Goal: Transaction & Acquisition: Purchase product/service

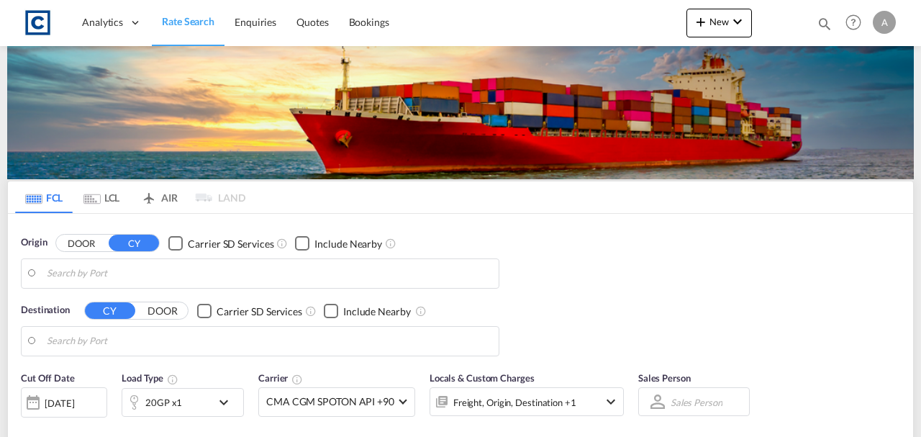
type input "GB-SO20, Test Valley"
type input "Jebel Ali, AEJEA"
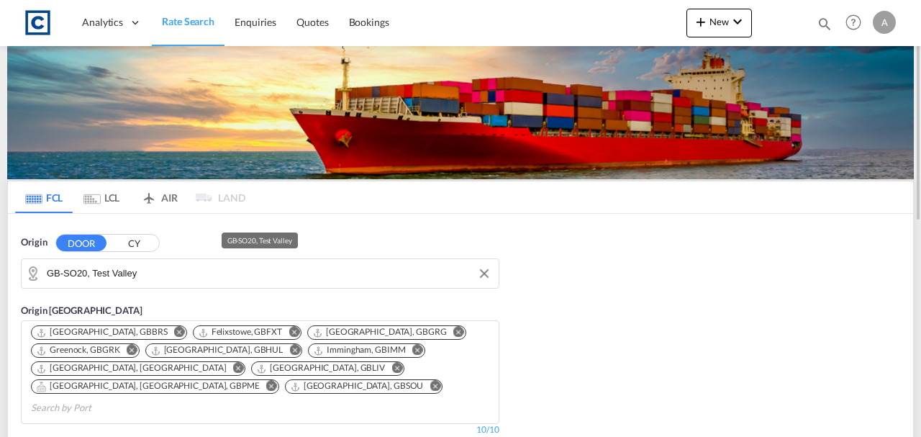
click at [183, 284] on md-autocomplete-wrap "GB-SO20, Test Valley" at bounding box center [269, 277] width 445 height 29
click at [176, 277] on input "GB-SO20, Test Valley" at bounding box center [269, 274] width 445 height 22
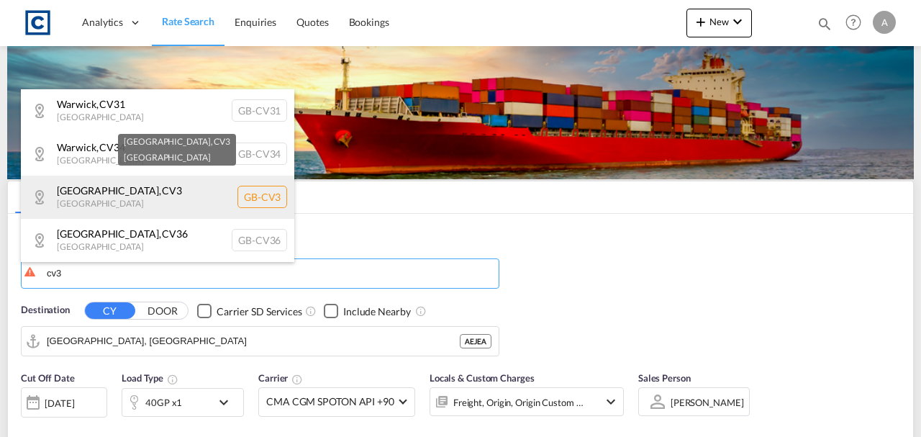
click at [152, 189] on div "Coventry , CV3 United Kingdom GB-CV3" at bounding box center [157, 197] width 273 height 43
type input "GB-CV3, Coventry"
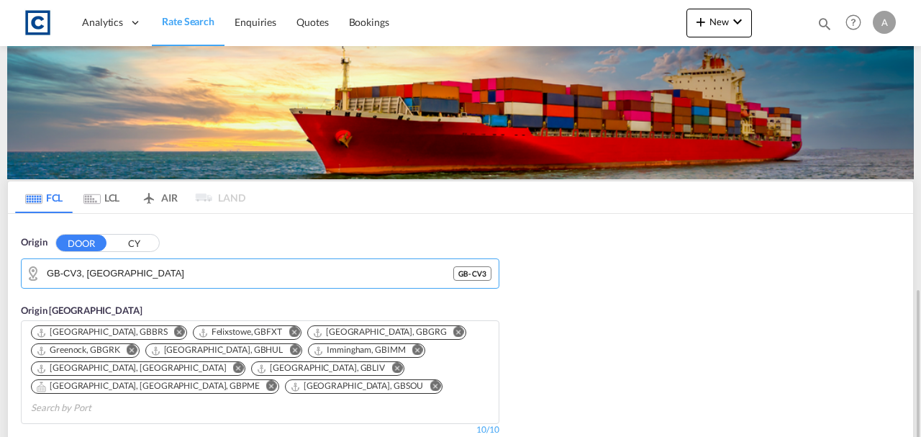
scroll to position [191, 0]
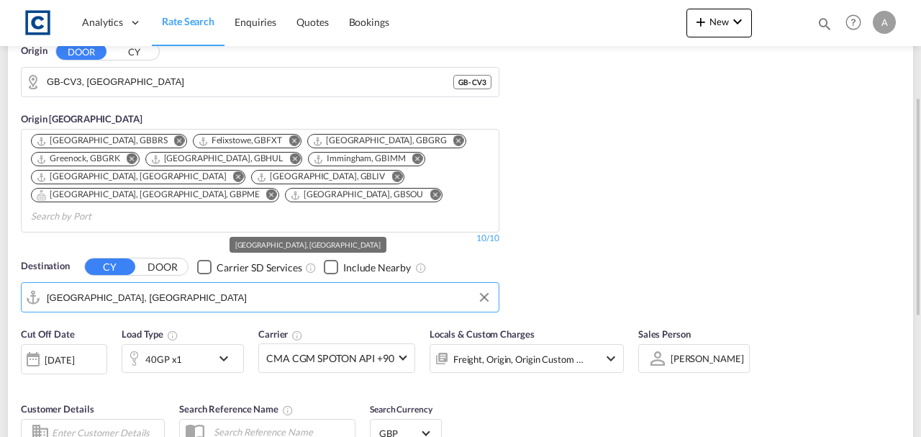
click at [173, 290] on md-autocomplete-wrap "Jebel Ali, AEJEA" at bounding box center [269, 300] width 445 height 29
click at [166, 286] on input "Jebel Ali, AEJEA" at bounding box center [269, 297] width 445 height 22
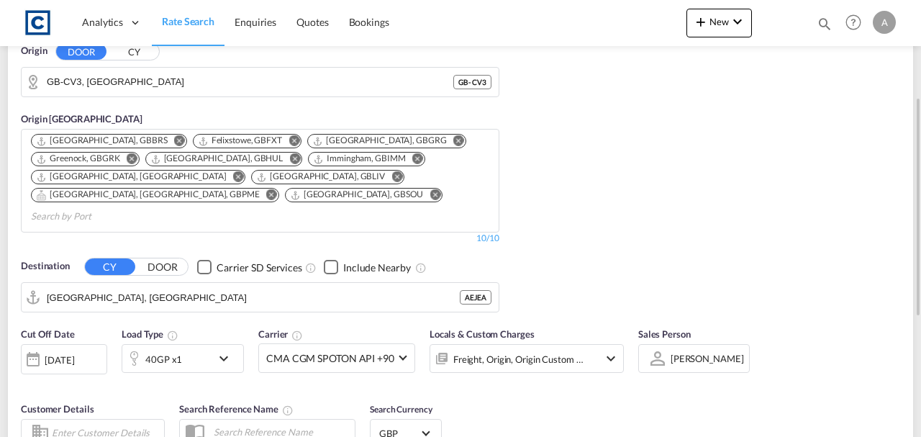
click at [548, 243] on div "Origin DOOR CY GB-CV3, Coventry GB - CV3 Origin CY Bristol, GBBRS Felixstowe, G…" at bounding box center [460, 170] width 905 height 297
click at [199, 348] on div "40GP x1" at bounding box center [166, 358] width 89 height 29
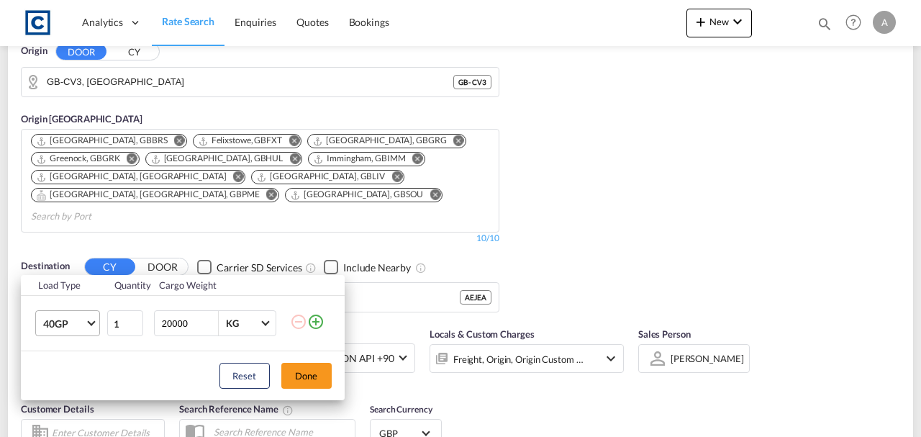
click at [56, 320] on span "40GP" at bounding box center [64, 324] width 42 height 14
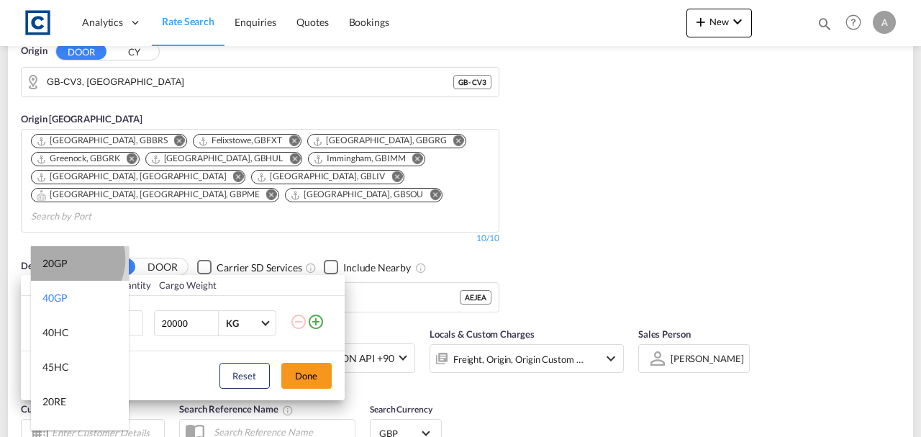
click at [66, 259] on div "20GP" at bounding box center [54, 263] width 25 height 14
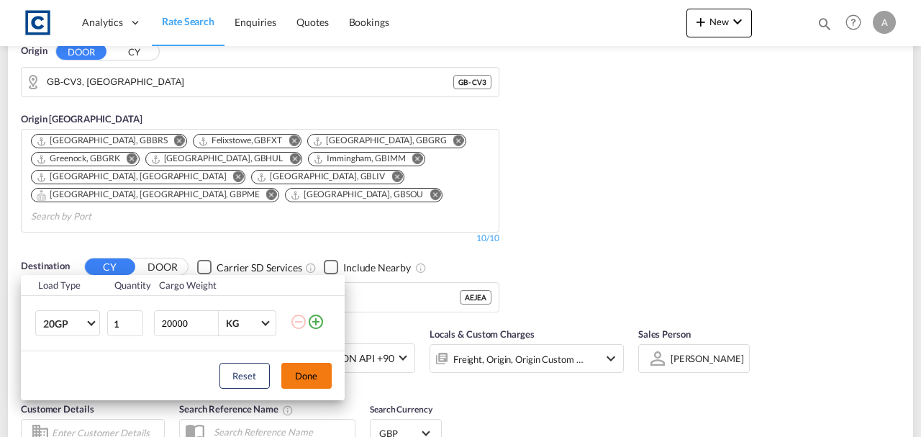
drag, startPoint x: 303, startPoint y: 374, endPoint x: 497, endPoint y: 338, distance: 196.9
click at [304, 374] on button "Done" at bounding box center [306, 376] width 50 height 26
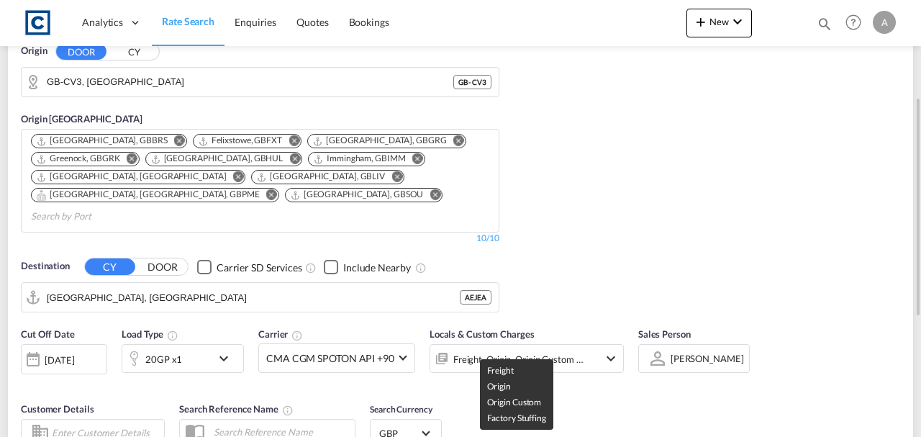
drag, startPoint x: 657, startPoint y: 264, endPoint x: 635, endPoint y: 259, distance: 22.2
click at [655, 261] on div "Origin DOOR CY GB-CV3, Coventry GB - CV3 Origin CY Bristol, GBBRS Felixstowe, G…" at bounding box center [460, 170] width 905 height 297
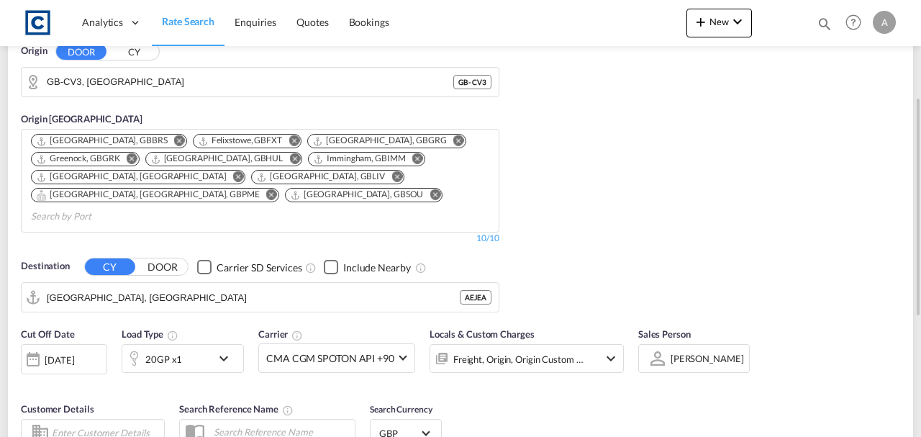
click at [58, 353] on div "[DATE]" at bounding box center [60, 359] width 30 height 13
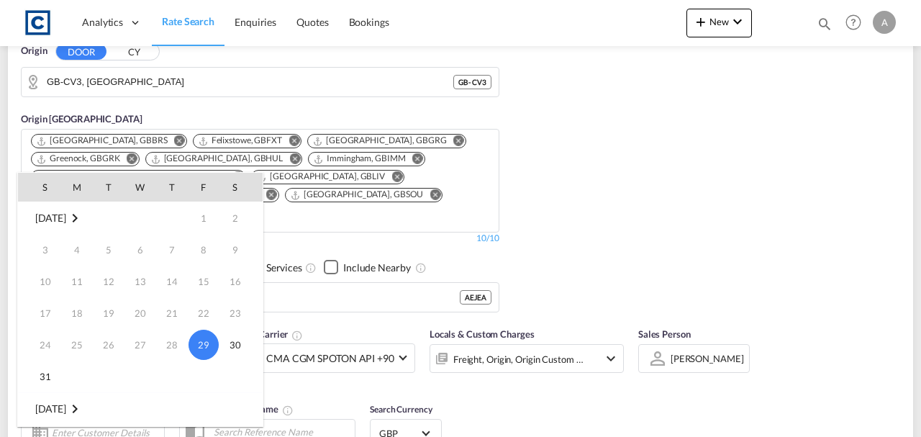
scroll to position [47, 0]
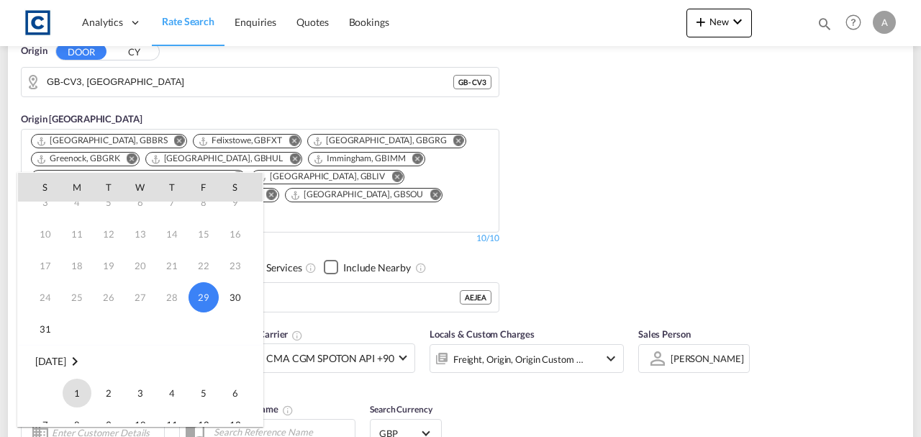
drag, startPoint x: 81, startPoint y: 384, endPoint x: 502, endPoint y: 353, distance: 422.1
click at [81, 384] on span "1" at bounding box center [77, 393] width 29 height 29
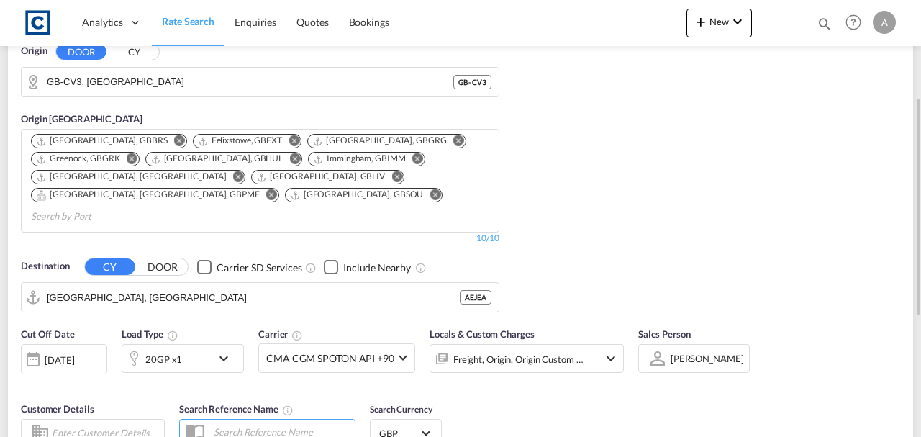
click at [516, 349] on div "Freight, Origin, Origin Custom +1" at bounding box center [518, 359] width 131 height 20
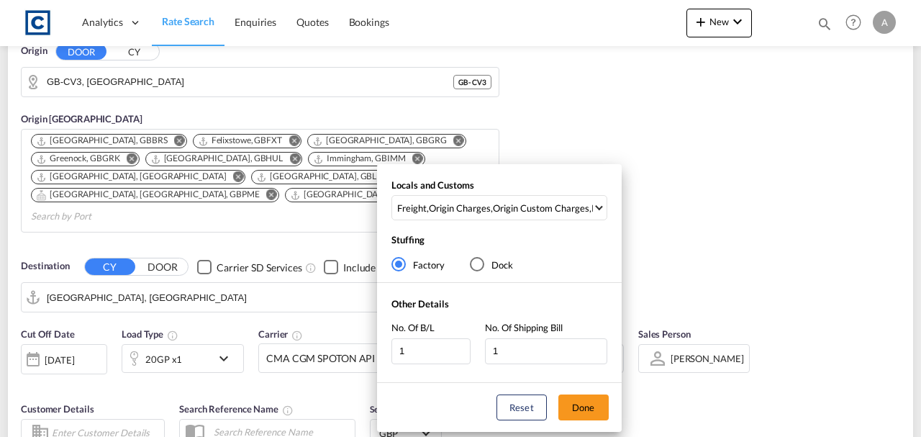
click at [531, 184] on div "Locals and Customs Freight , Origin Charges , Origin Custom Charges , Pickup Ch…" at bounding box center [499, 202] width 245 height 49
click at [530, 207] on div "Origin Custom Charges" at bounding box center [541, 208] width 96 height 13
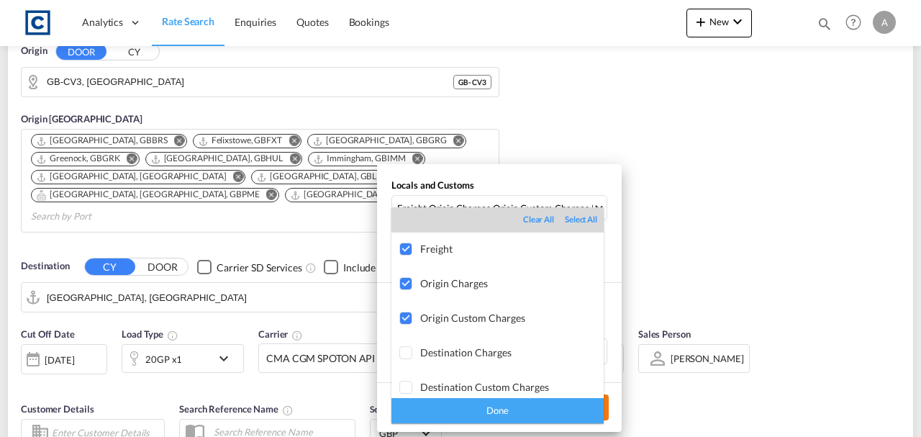
drag, startPoint x: 535, startPoint y: 420, endPoint x: 561, endPoint y: 404, distance: 30.1
click at [538, 420] on div "Done" at bounding box center [497, 410] width 212 height 25
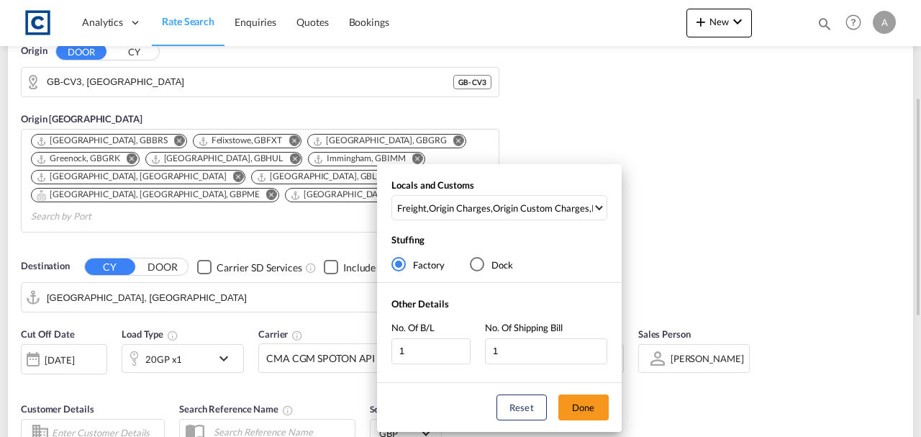
click at [569, 402] on button "Done" at bounding box center [583, 407] width 50 height 26
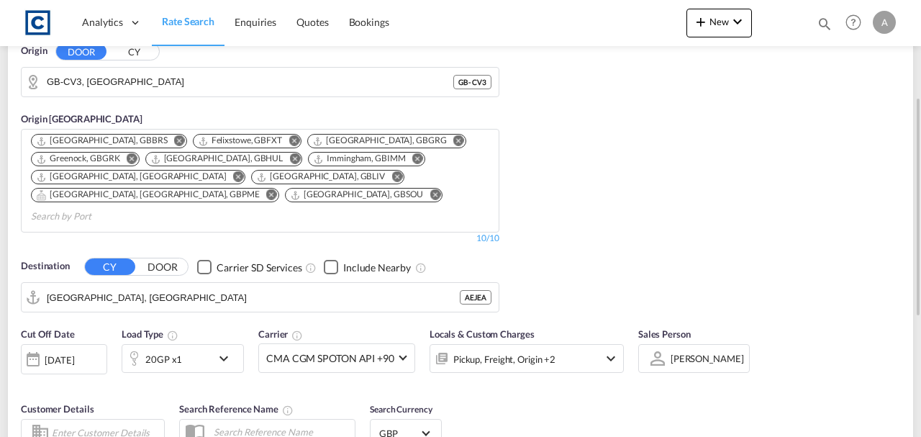
scroll to position [431, 0]
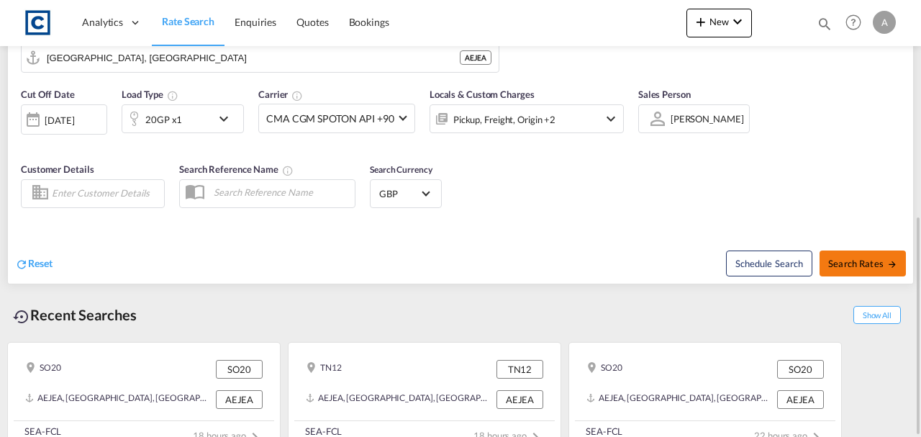
click at [848, 258] on span "Search Rates" at bounding box center [862, 264] width 69 height 12
type input "CV3 to AEJEA / 1 Sep 2025"
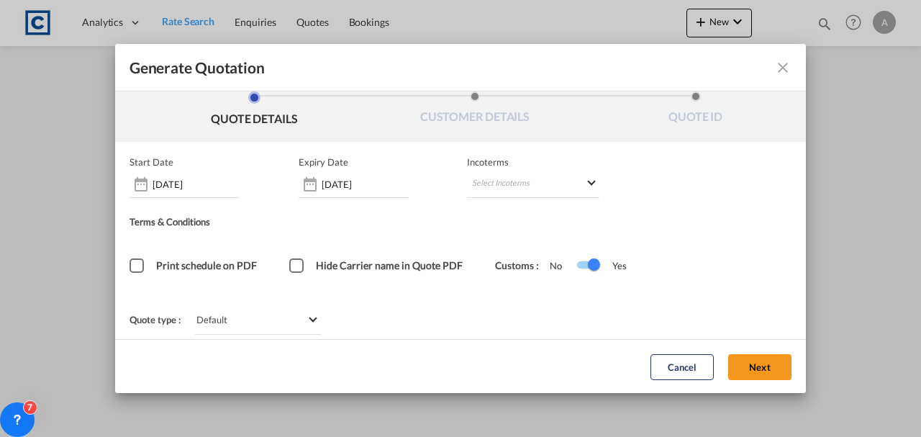
scroll to position [19, 0]
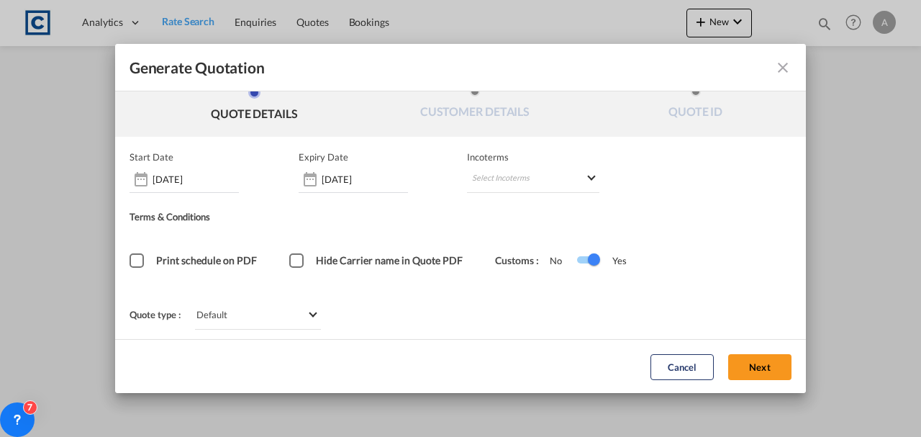
click at [748, 363] on button "Next" at bounding box center [759, 366] width 63 height 26
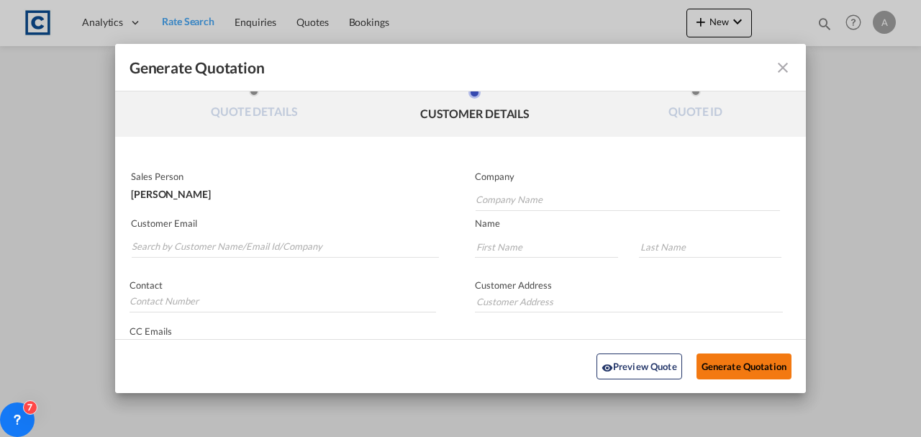
scroll to position [0, 0]
click at [302, 240] on input "Search by Customer Name/Email Id/Company" at bounding box center [285, 247] width 307 height 22
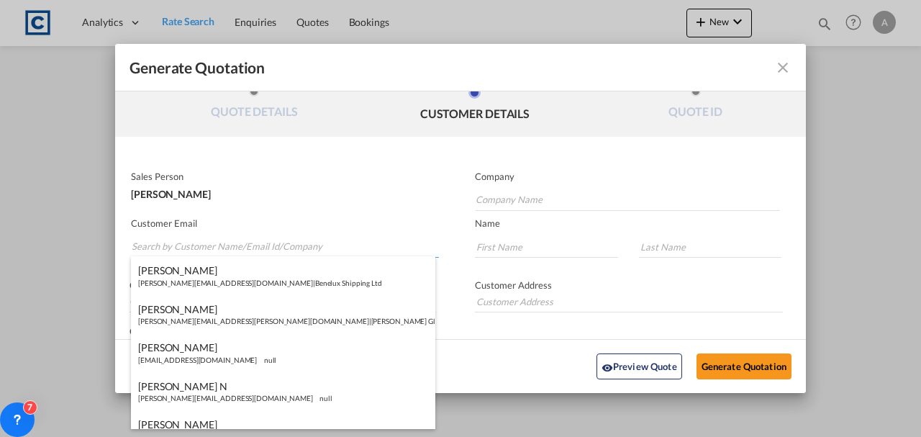
paste input "DavidLloyd@cid-uk.com"
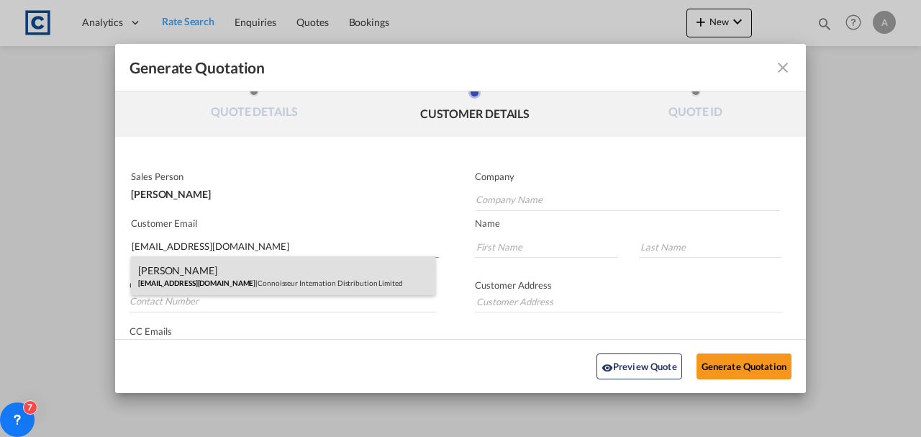
type input "DavidLloyd@cid-uk.com"
click at [269, 263] on div "David Lloyd DavidLloyd@cid-uk.com | Connoisseur Internation Distribution Limited" at bounding box center [283, 275] width 304 height 39
type input "Connoisseur Internation Distribution Limited"
type input "David"
type input "Lloyd"
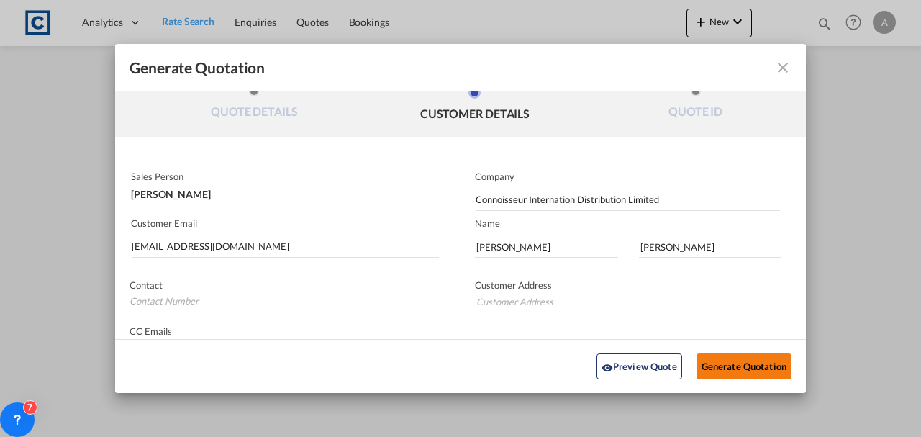
click at [736, 364] on button "Generate Quotation" at bounding box center [744, 366] width 95 height 26
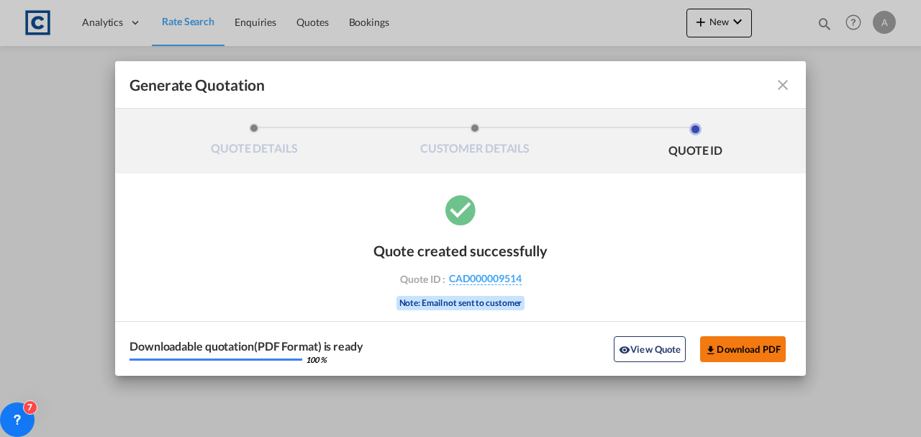
click at [753, 345] on button "Download PDF" at bounding box center [743, 349] width 86 height 26
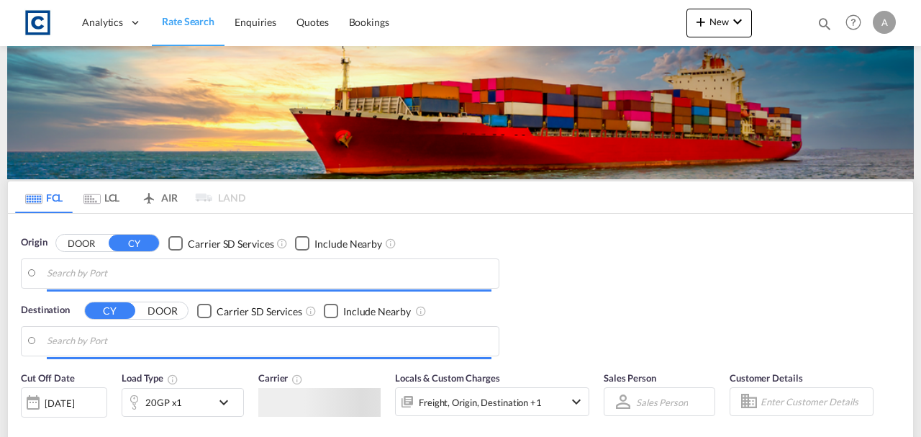
type input "GB-CV3, Coventry"
type input "Jebel Ali, AEJEA"
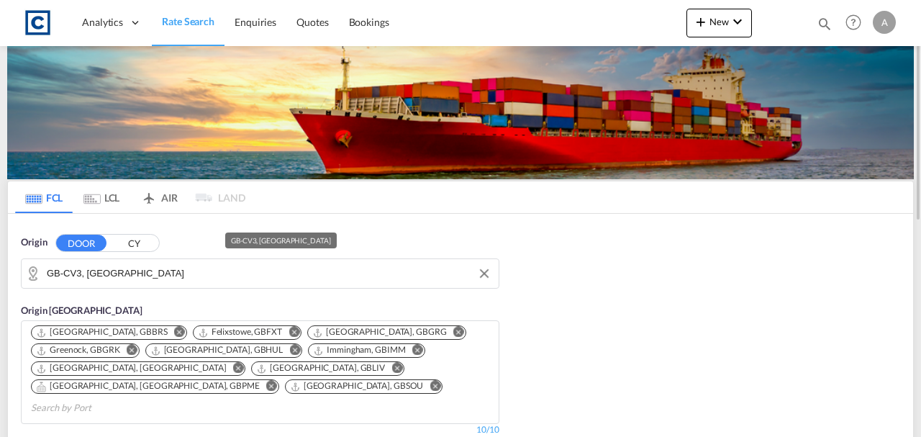
click at [192, 267] on input "GB-CV3, Coventry" at bounding box center [269, 274] width 445 height 22
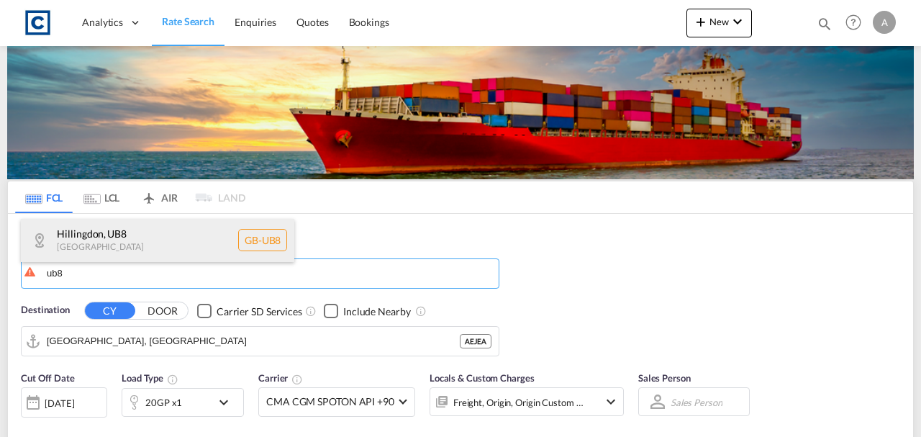
click at [178, 243] on div "Hillingdon , UB8 United Kingdom GB-UB8" at bounding box center [157, 240] width 273 height 43
type input "GB-UB8, Hillingdon"
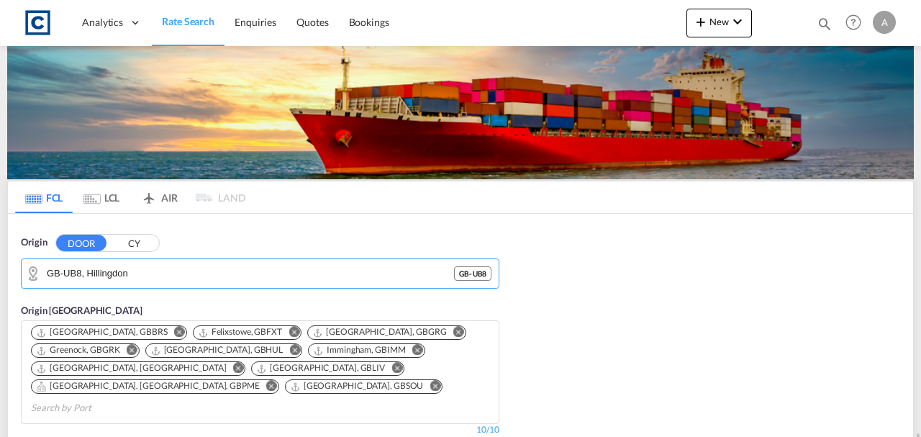
scroll to position [288, 0]
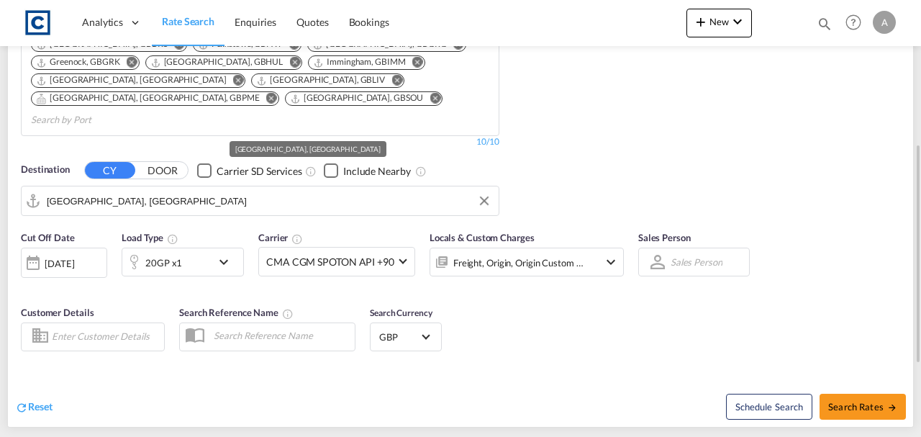
click at [191, 190] on input "Jebel Ali, AEJEA" at bounding box center [269, 201] width 445 height 22
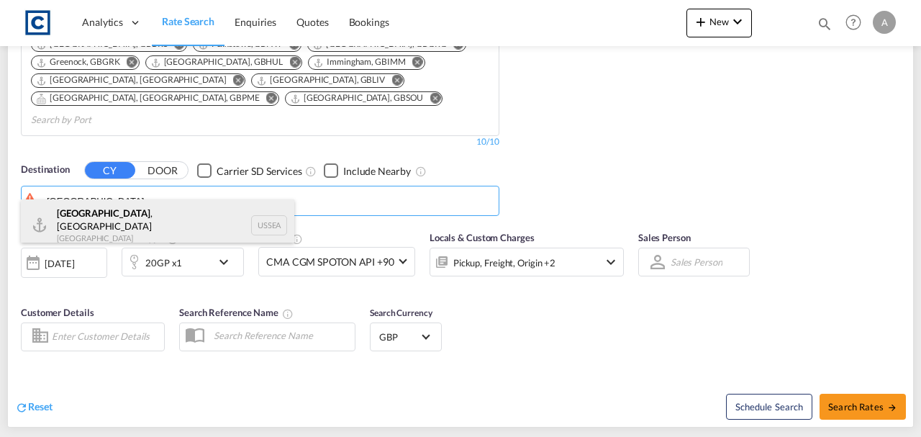
click at [148, 233] on div "Seattle , WA United States USSEA" at bounding box center [157, 225] width 273 height 52
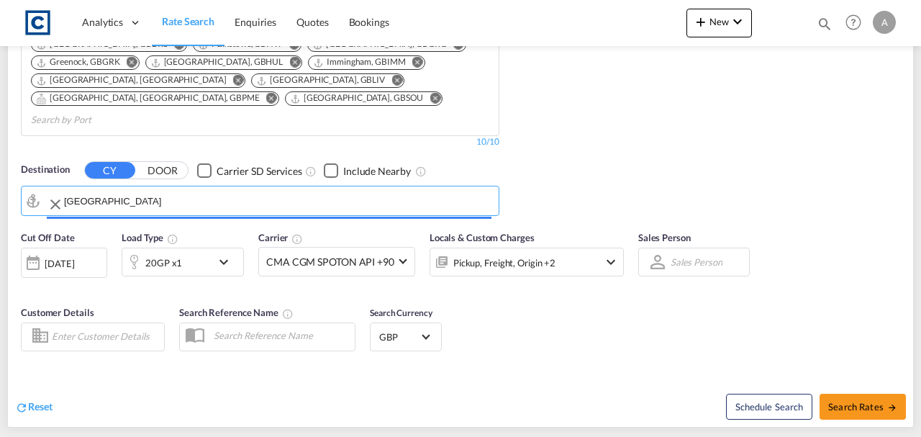
type input "[GEOGRAPHIC_DATA], [GEOGRAPHIC_DATA], USSEA"
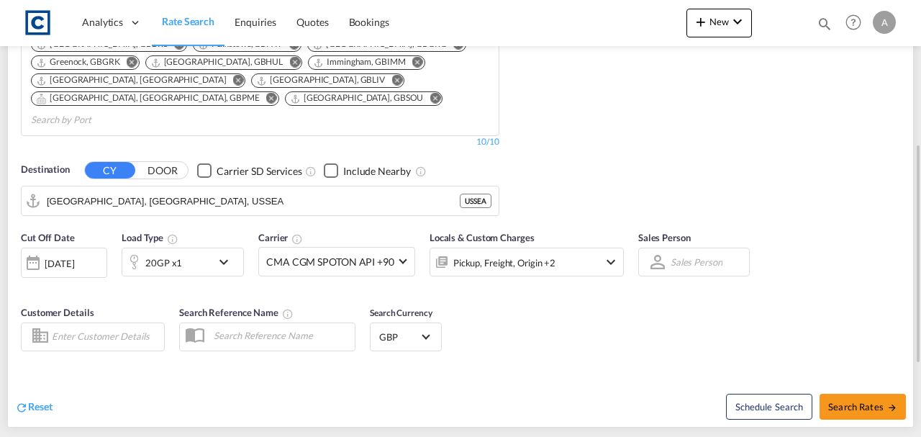
click at [556, 248] on div "Pickup, Freight, Origin +2" at bounding box center [507, 262] width 154 height 29
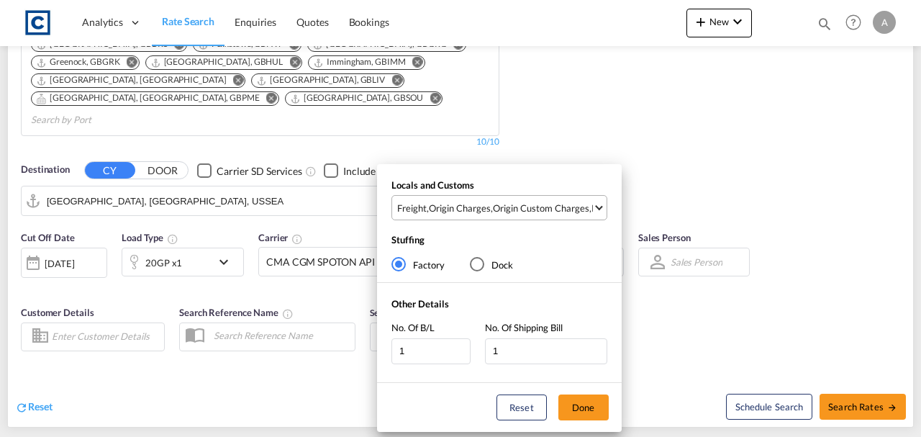
click at [538, 196] on md-select-value "Freight , Origin Charges , Origin Custom Charges , Pickup Charges" at bounding box center [501, 208] width 211 height 24
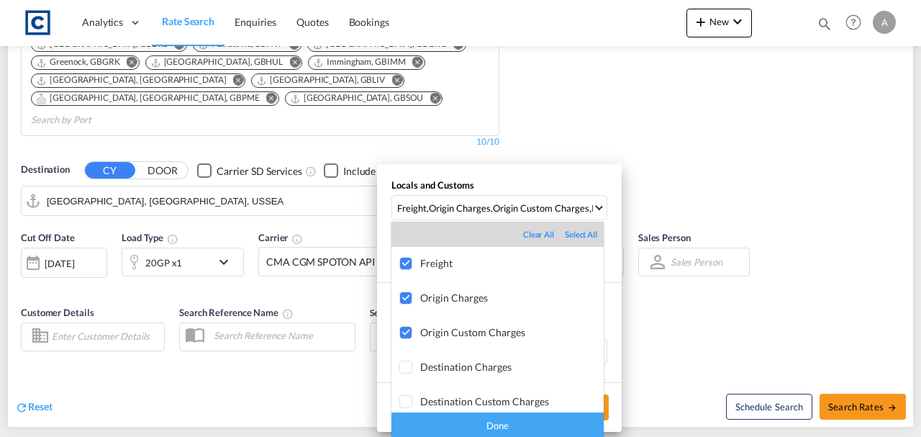
drag, startPoint x: 516, startPoint y: 421, endPoint x: 528, endPoint y: 419, distance: 12.4
click at [517, 421] on div "Done" at bounding box center [497, 424] width 212 height 25
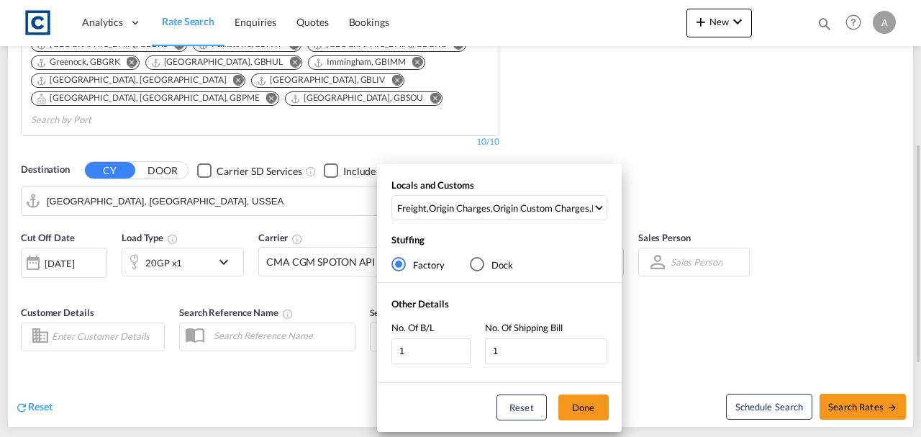
click at [592, 404] on button "Done" at bounding box center [583, 407] width 50 height 26
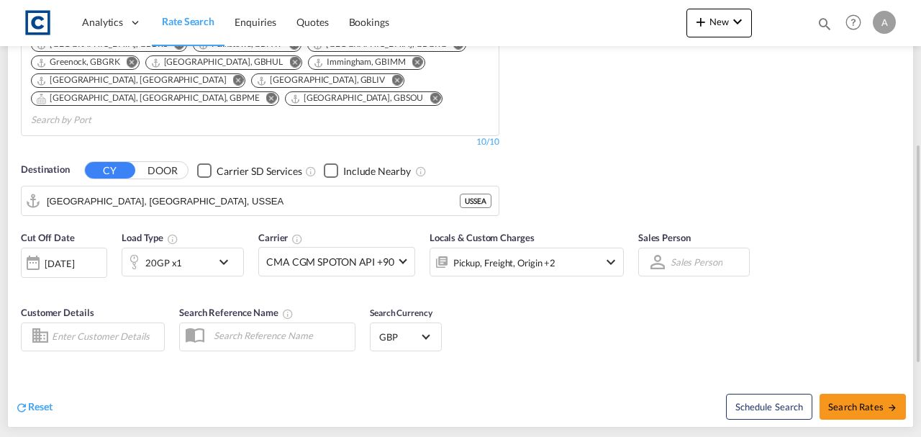
click at [659, 364] on div "Reset Schedule Search Search Rates" at bounding box center [460, 395] width 905 height 63
click at [45, 248] on div "[DATE]" at bounding box center [64, 263] width 86 height 30
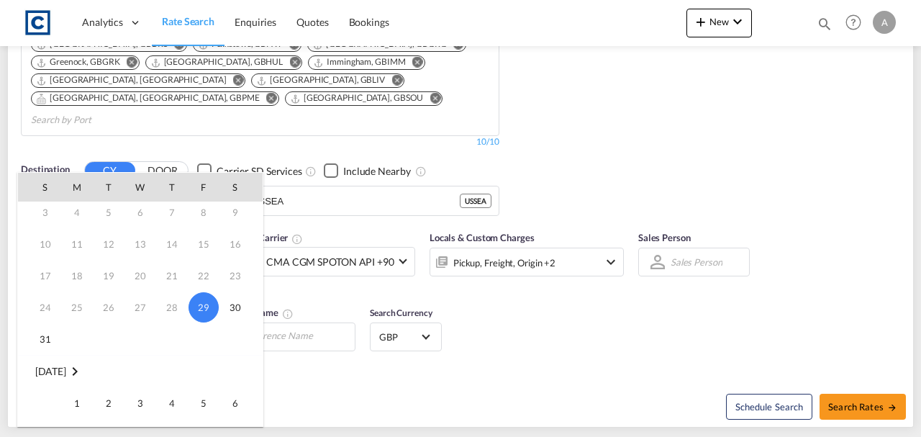
scroll to position [47, 0]
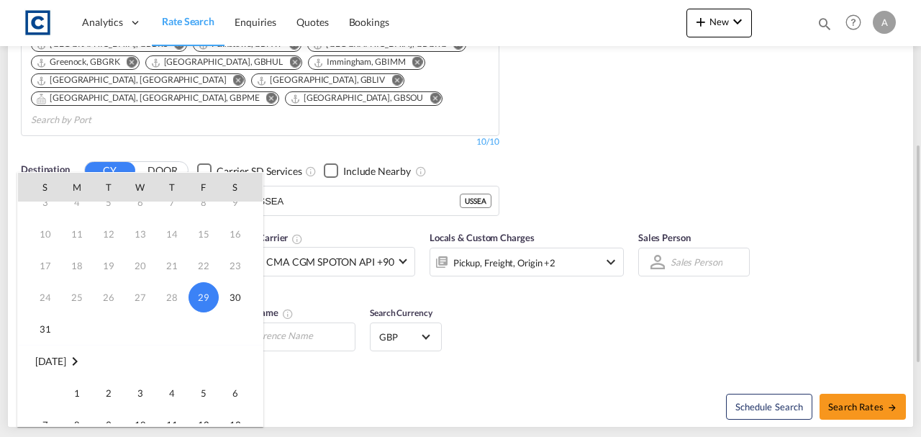
click at [75, 392] on span "1" at bounding box center [77, 393] width 29 height 29
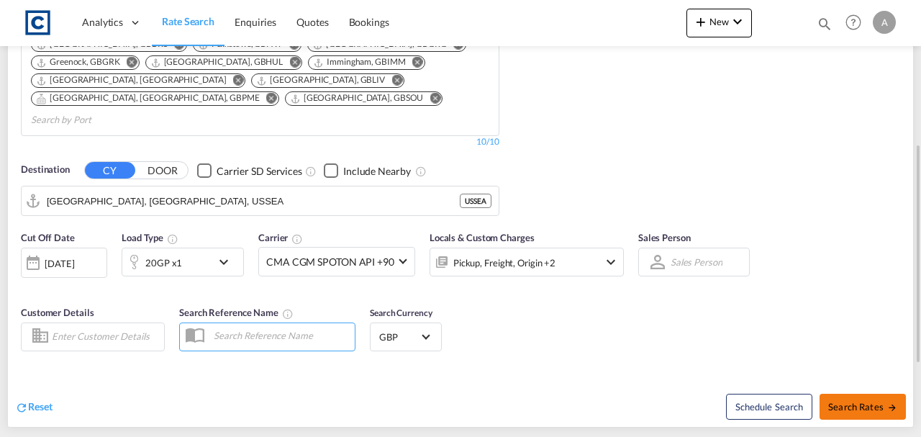
click at [856, 401] on span "Search Rates" at bounding box center [862, 407] width 69 height 12
type input "UB8 to USSEA / 1 Sep 2025"
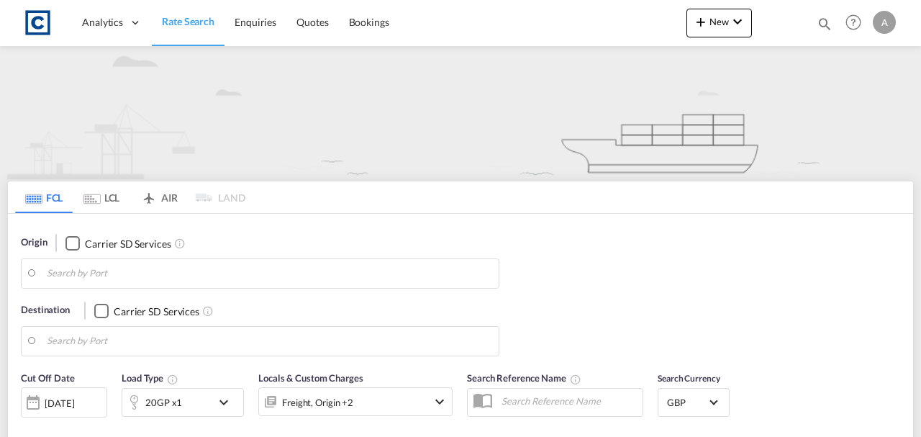
type input "UB8"
type input "[GEOGRAPHIC_DATA], [GEOGRAPHIC_DATA], USSEA"
type input "UB8"
type input "[GEOGRAPHIC_DATA], [GEOGRAPHIC_DATA], USSEA"
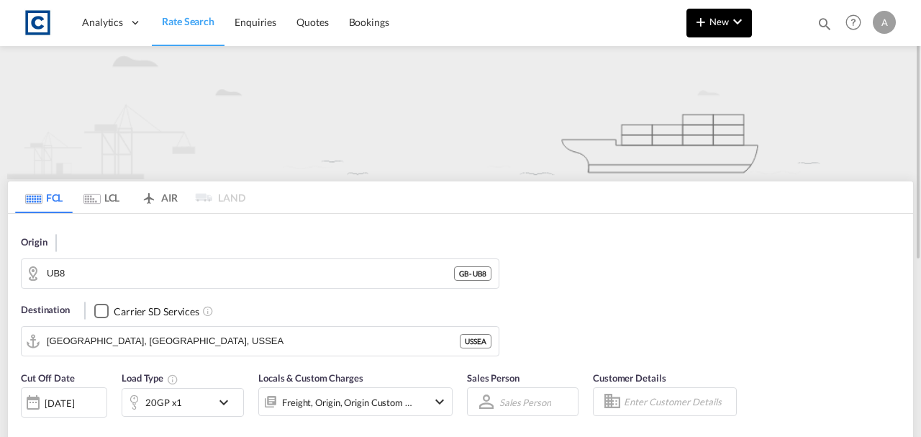
click at [705, 20] on md-icon "icon-plus 400-fg" at bounding box center [700, 21] width 17 height 17
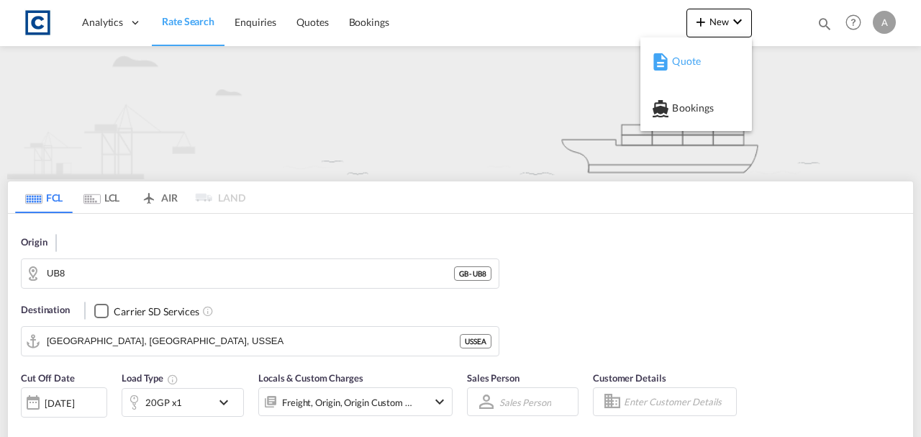
click at [701, 66] on div "Quote" at bounding box center [698, 61] width 53 height 36
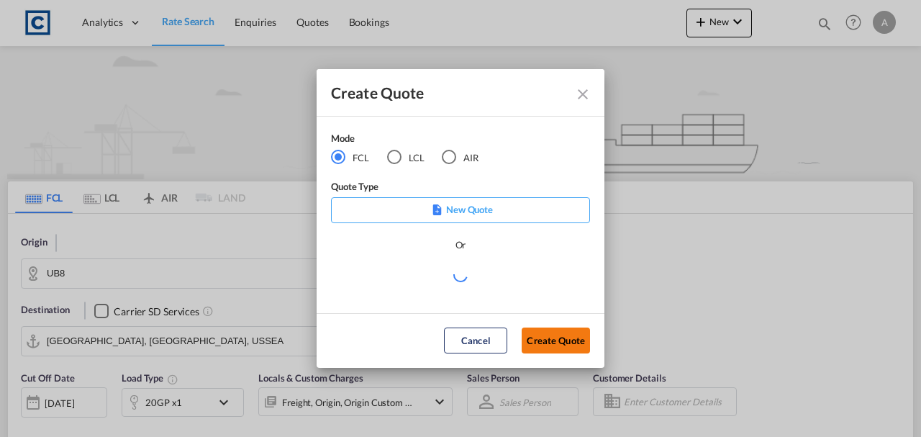
click at [558, 345] on button "Create Quote" at bounding box center [556, 340] width 68 height 26
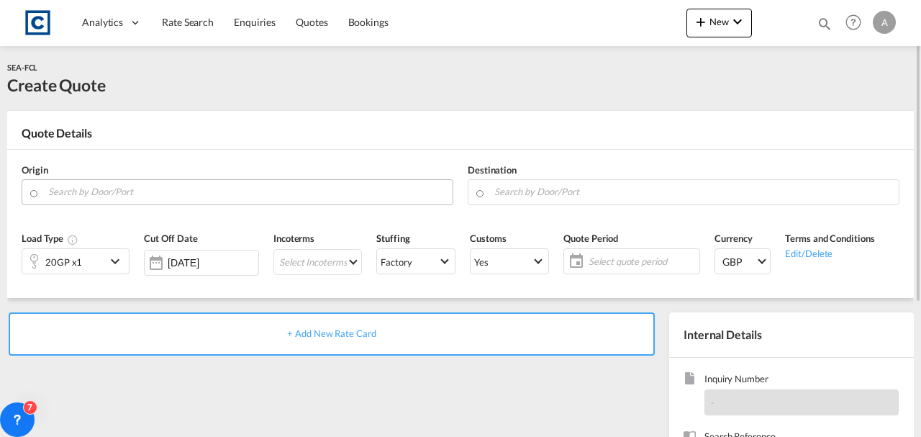
click at [214, 202] on md-autocomplete at bounding box center [246, 192] width 398 height 26
click at [209, 193] on input "Search by Door/Port" at bounding box center [246, 191] width 397 height 25
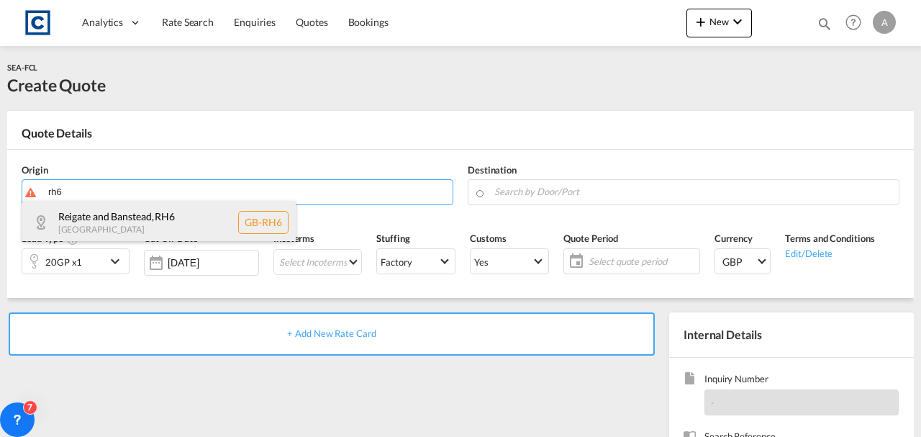
click at [160, 216] on div "Reigate and Banstead , RH6 [GEOGRAPHIC_DATA] [GEOGRAPHIC_DATA]-RH6" at bounding box center [158, 222] width 273 height 43
type input "GB-RH6, Reigate and Banstead"
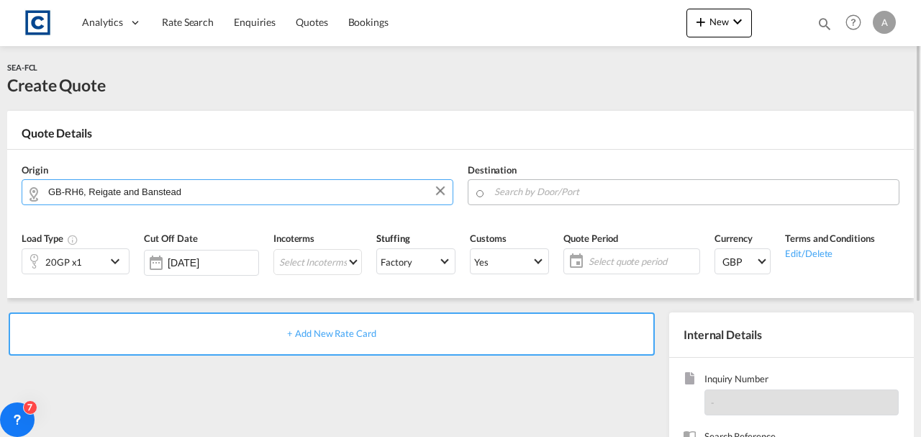
click at [570, 183] on input "Search by Door/Port" at bounding box center [692, 191] width 397 height 25
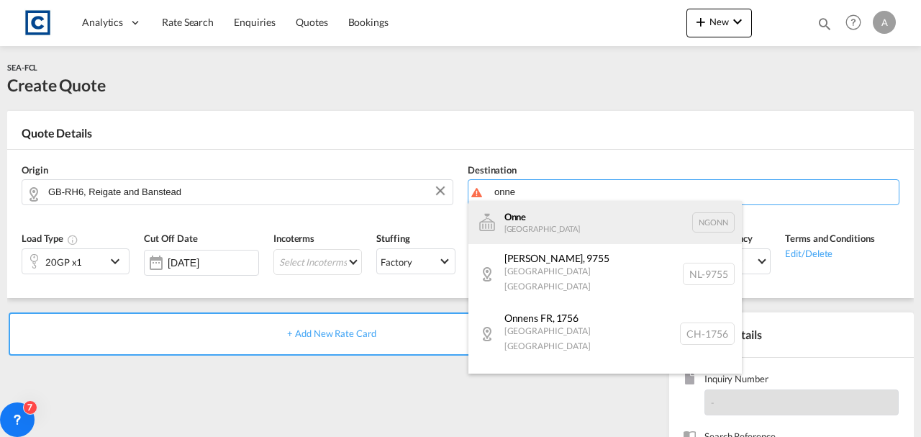
click at [548, 218] on div "Onne [GEOGRAPHIC_DATA] NGONN" at bounding box center [604, 222] width 273 height 43
type input "Onne, NGONN"
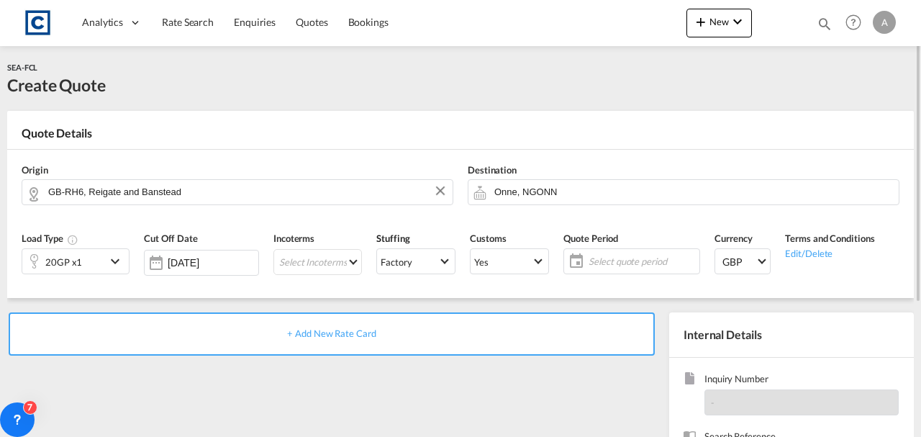
click at [83, 264] on div "20GP x1" at bounding box center [63, 261] width 83 height 24
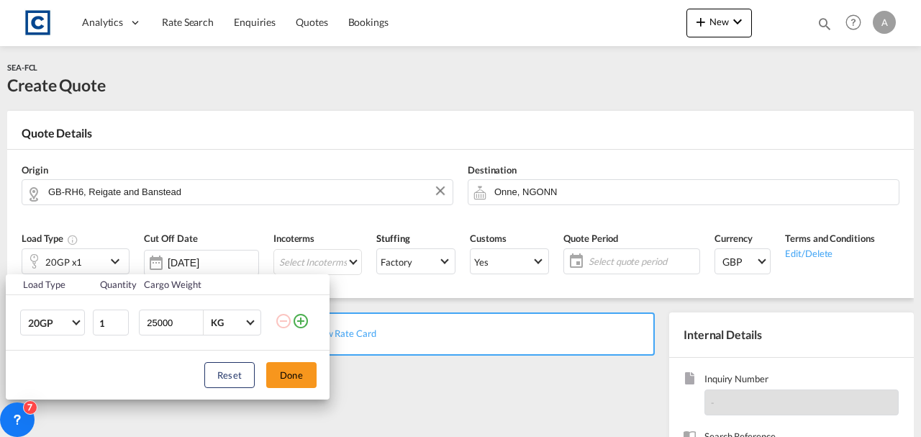
click at [384, 339] on div "Load Type Quantity Cargo Weight 20GP 20GP 40GP 40HC 45HC 20RE 40RE 40HR 20OT 40…" at bounding box center [460, 218] width 921 height 437
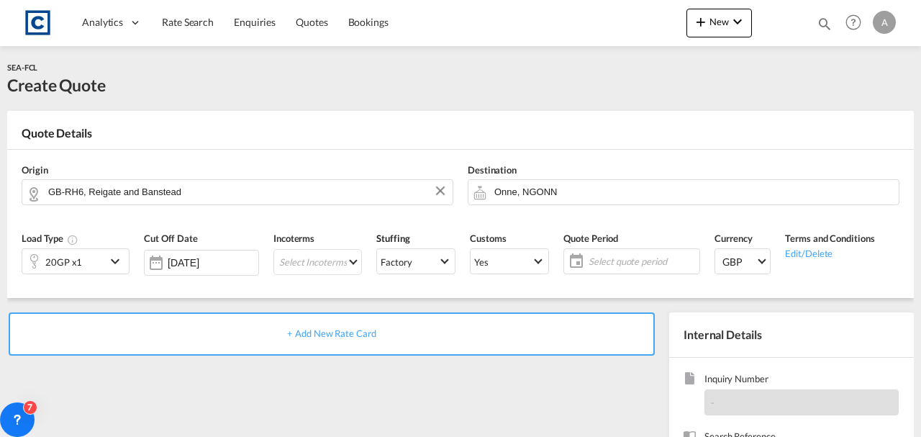
click at [384, 339] on div "+ Add New Rate Card" at bounding box center [332, 333] width 646 height 43
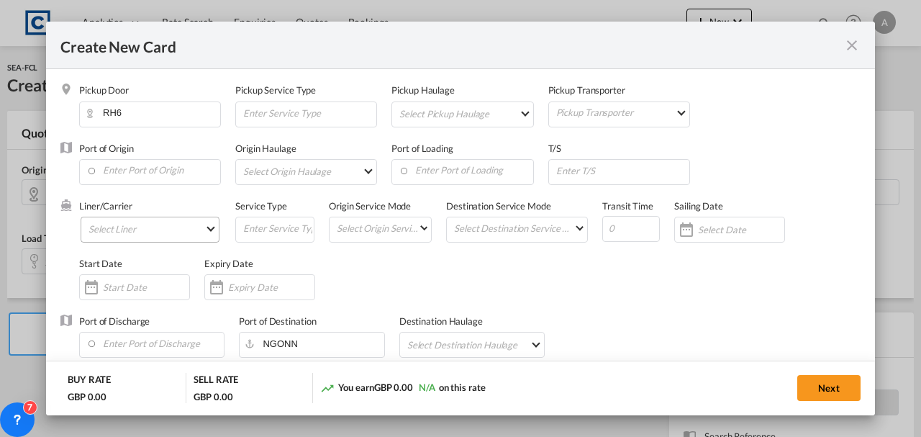
type input "Basic Ocean Freight"
select select "per equipment"
click at [130, 177] on input "Enter Port of Origin" at bounding box center [153, 171] width 134 height 22
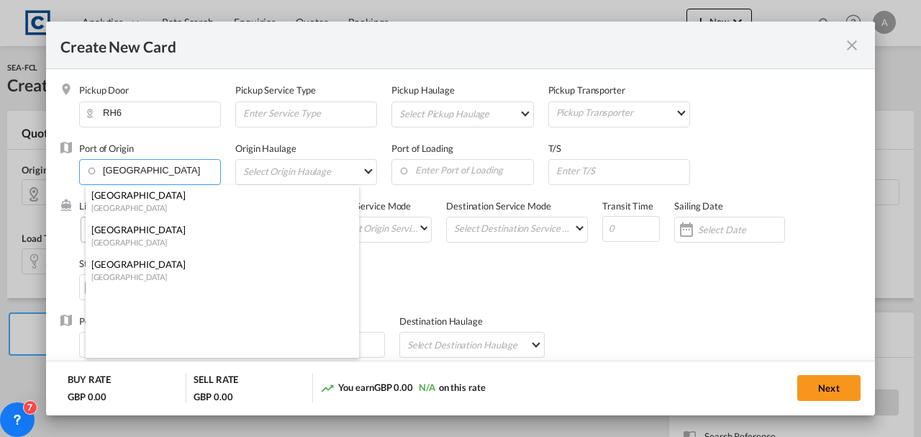
click at [109, 225] on div "[GEOGRAPHIC_DATA]" at bounding box center [217, 229] width 253 height 13
type input "[GEOGRAPHIC_DATA], [GEOGRAPHIC_DATA]"
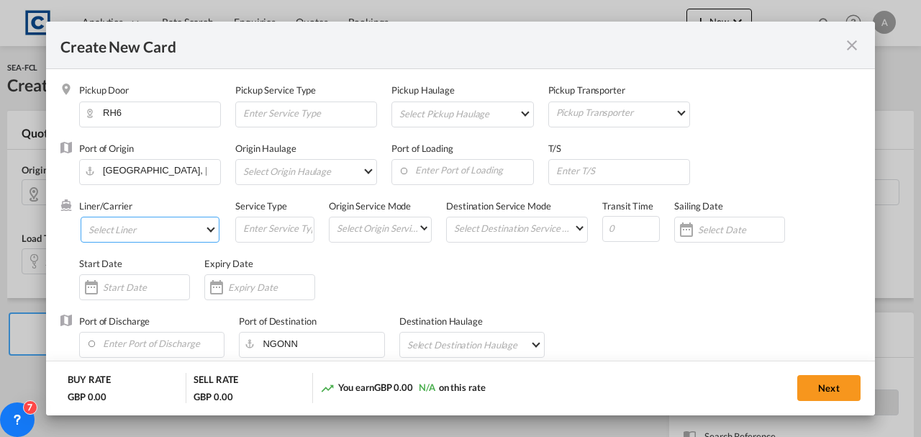
click at [114, 219] on md-select "Select Liner 2HM LOGISTICS D.O.O 2M Alliance AAXL GLOBAL SHIPPING LINES LLC [PE…" at bounding box center [150, 230] width 139 height 26
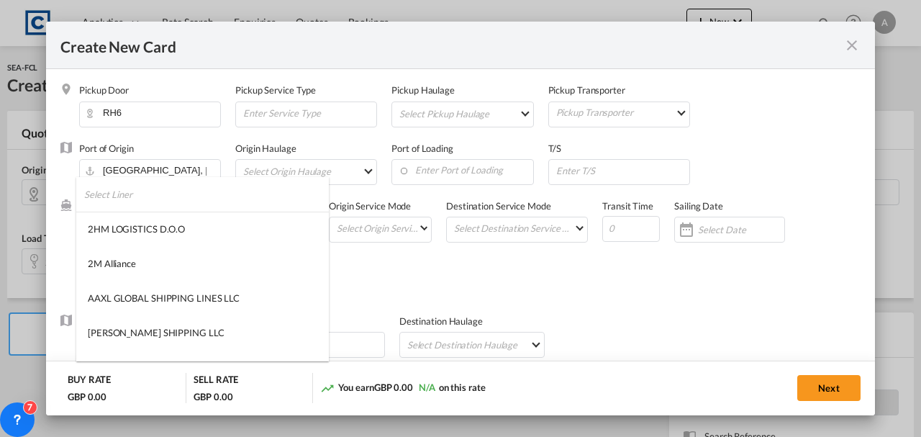
click at [121, 207] on input "search" at bounding box center [206, 194] width 245 height 35
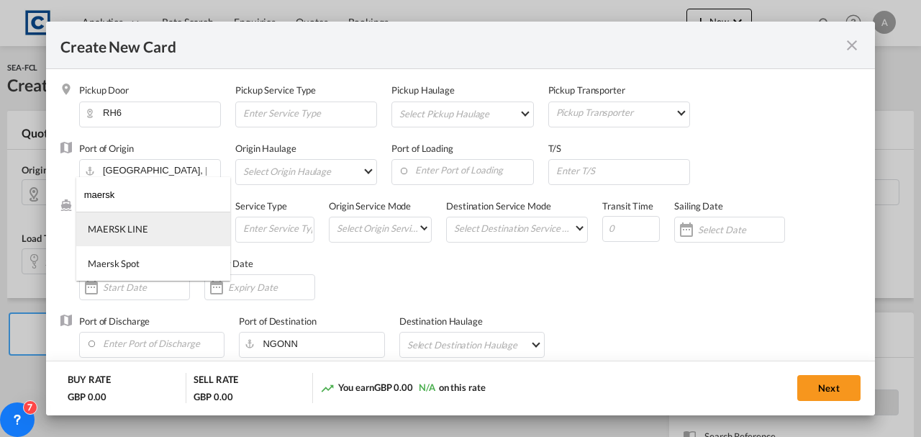
type input "maersk"
click at [105, 227] on div "MAERSK LINE" at bounding box center [118, 228] width 60 height 13
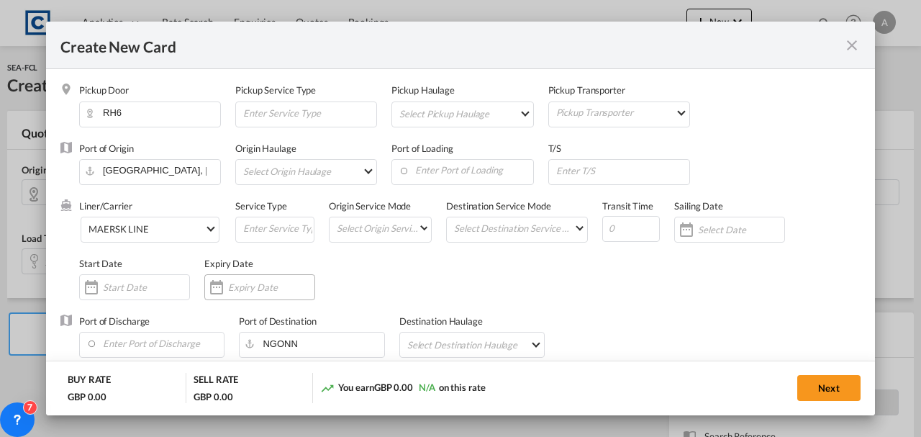
click at [264, 294] on div "Create New Card ..." at bounding box center [259, 287] width 111 height 26
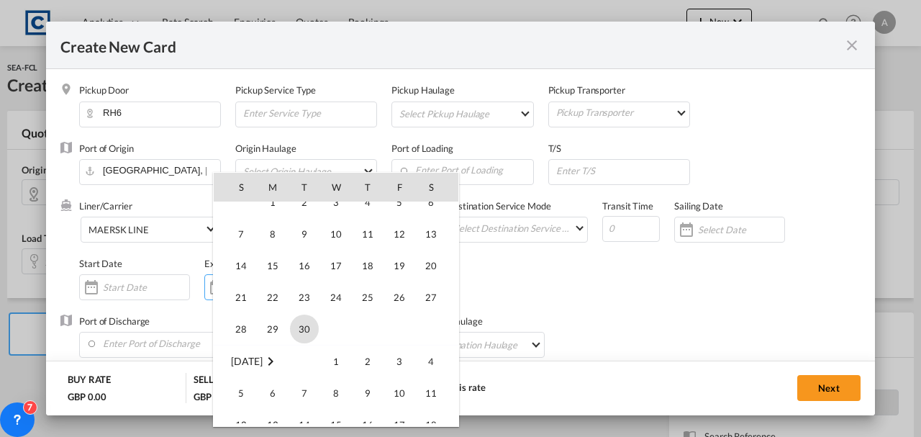
scroll to position [333409, 0]
click at [305, 318] on span "30" at bounding box center [304, 327] width 29 height 29
type input "[DATE]"
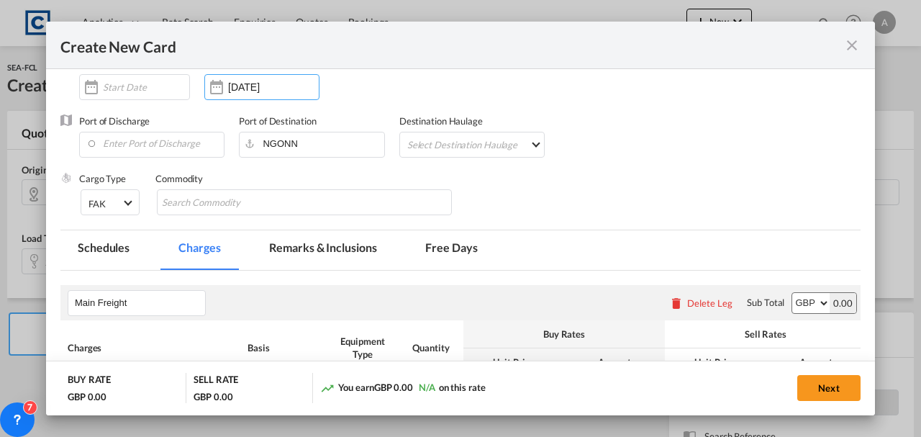
scroll to position [384, 0]
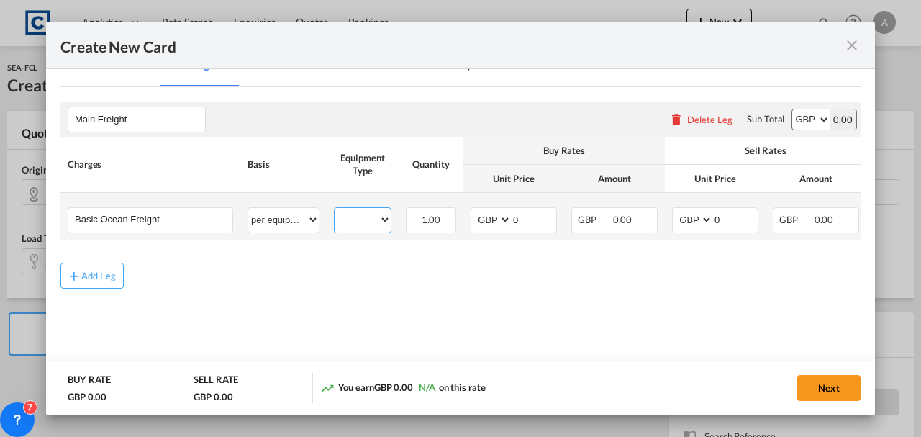
click at [374, 222] on select "20GP" at bounding box center [363, 219] width 56 height 19
select select "20GP"
click at [335, 210] on select "20GP" at bounding box center [363, 219] width 56 height 19
click at [521, 214] on input "0" at bounding box center [534, 219] width 45 height 22
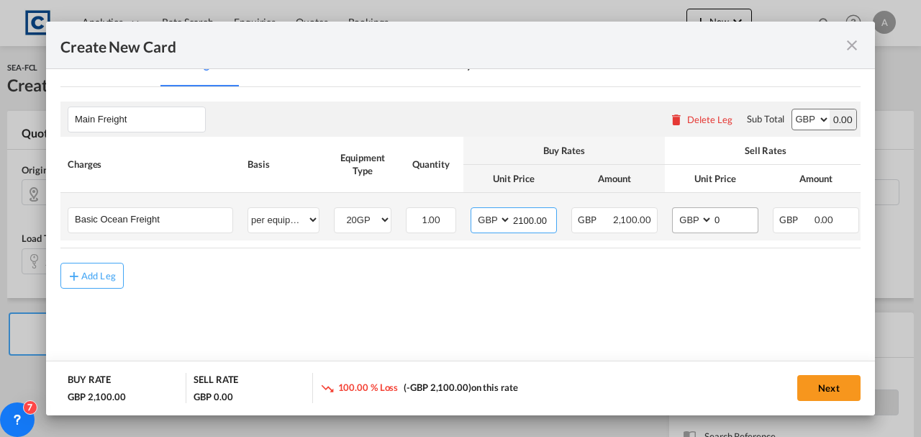
type input "2100.00"
click at [751, 215] on input "0" at bounding box center [735, 219] width 45 height 22
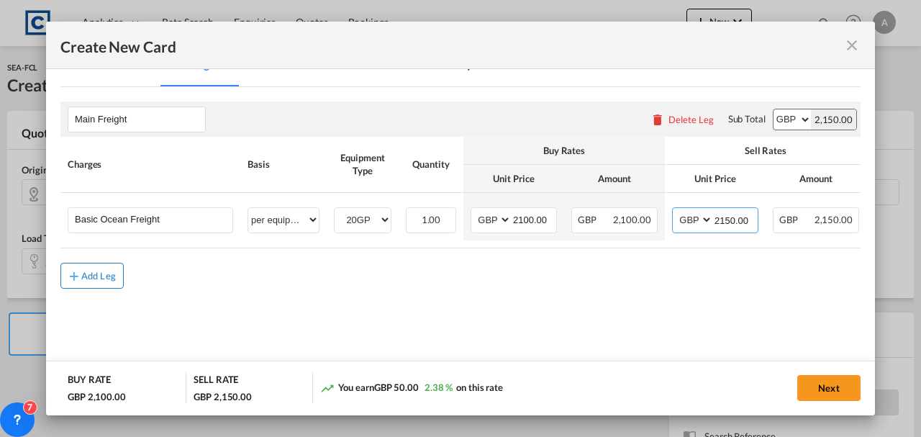
type input "2150.00"
click at [109, 272] on button "Add Leg" at bounding box center [91, 276] width 63 height 26
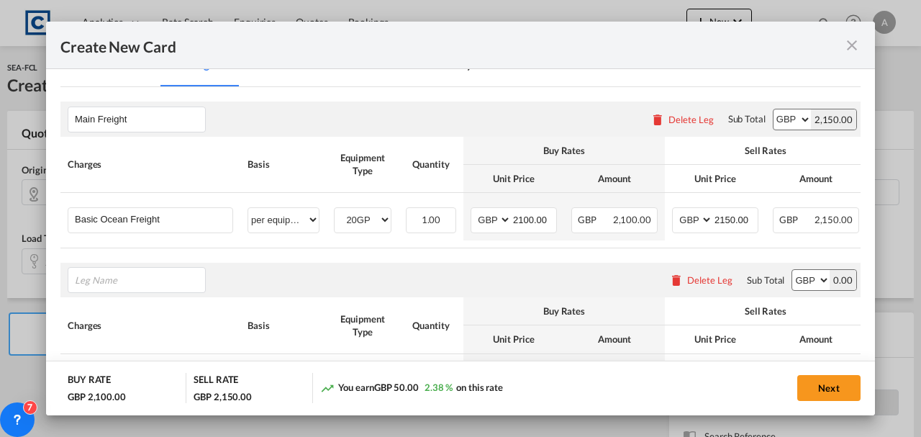
scroll to position [432, 0]
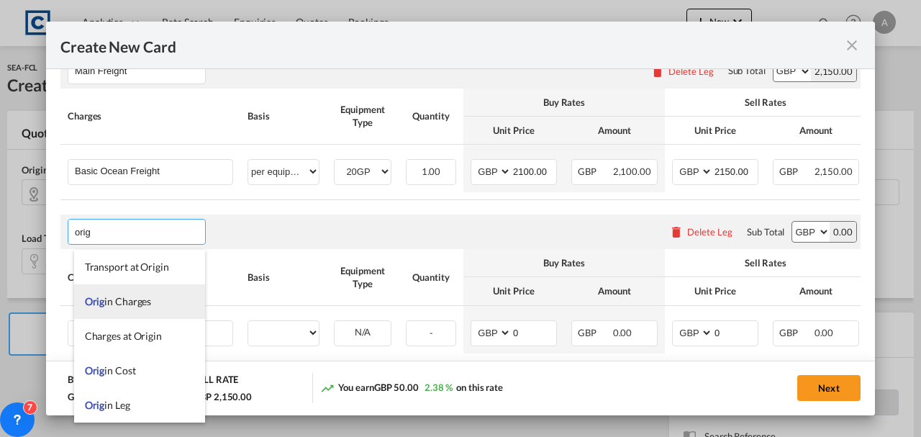
click at [114, 302] on span "Orig in Charges" at bounding box center [118, 301] width 67 height 12
type input "Origin Charges"
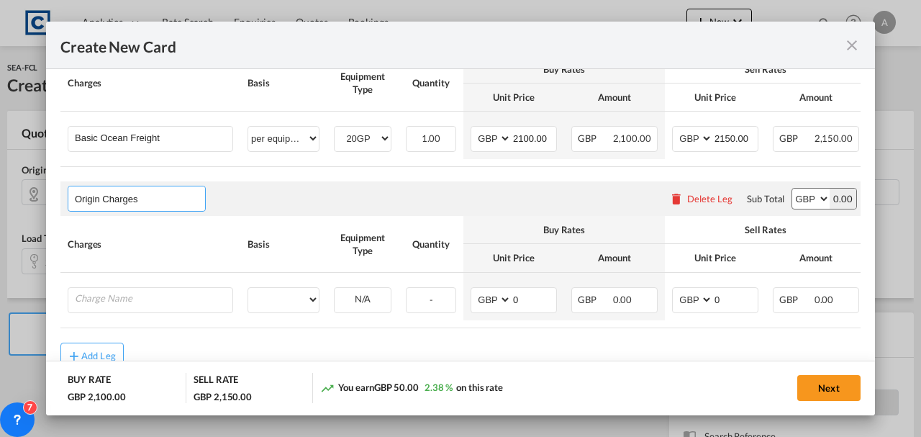
scroll to position [479, 0]
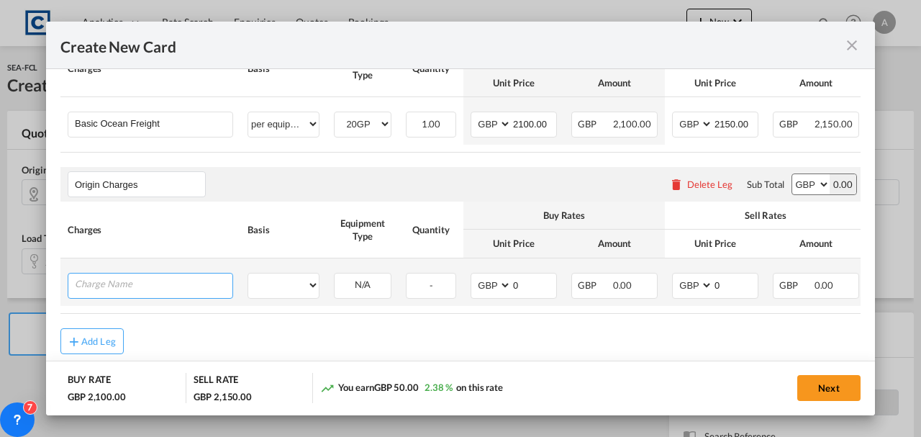
click at [120, 286] on input "Charge Name" at bounding box center [154, 284] width 158 height 22
type input "d"
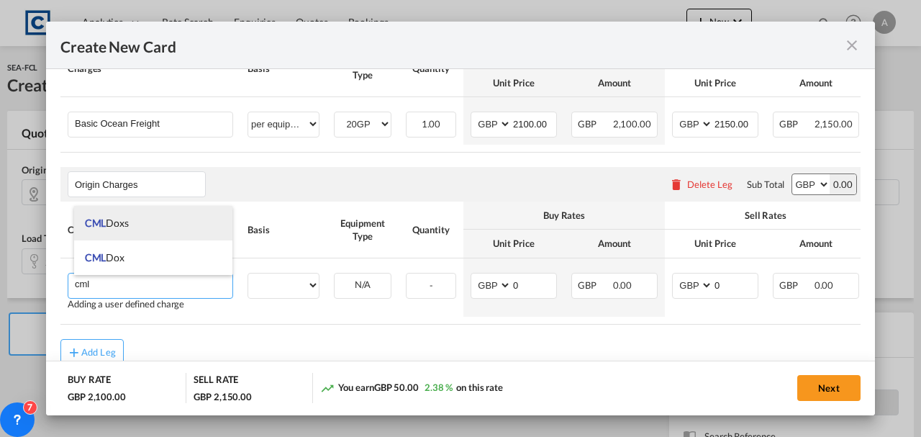
click at [125, 223] on span "CML Doxs" at bounding box center [107, 223] width 44 height 12
type input "CML Doxs"
select select "per B/L"
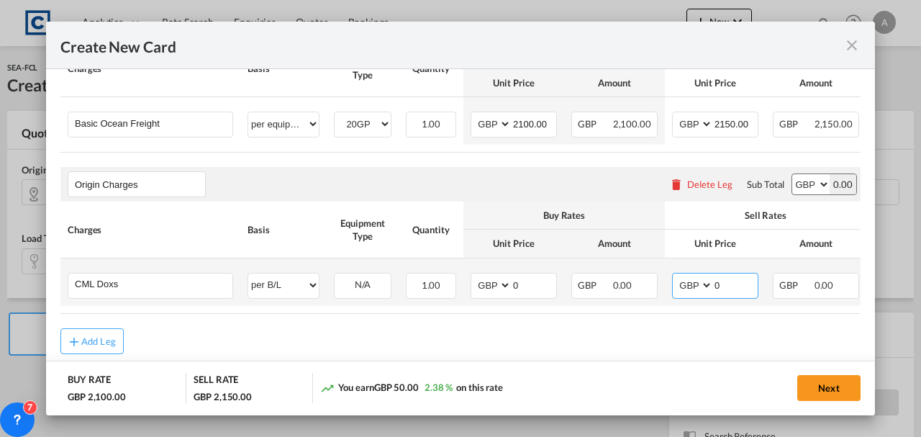
click at [728, 289] on input "0" at bounding box center [735, 284] width 45 height 22
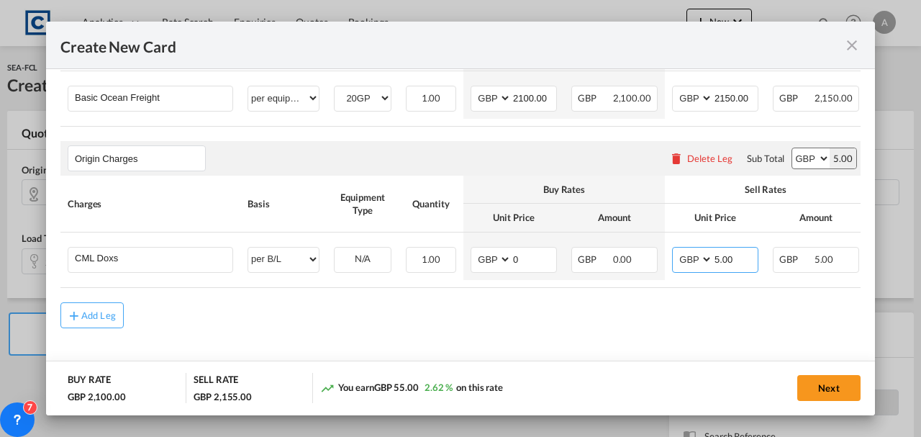
scroll to position [516, 0]
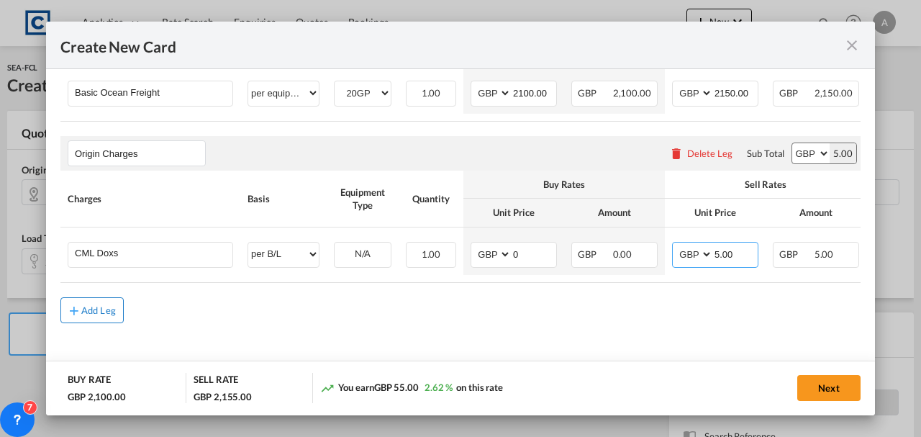
type input "5.00"
click at [82, 301] on button "Add Leg" at bounding box center [91, 310] width 63 height 26
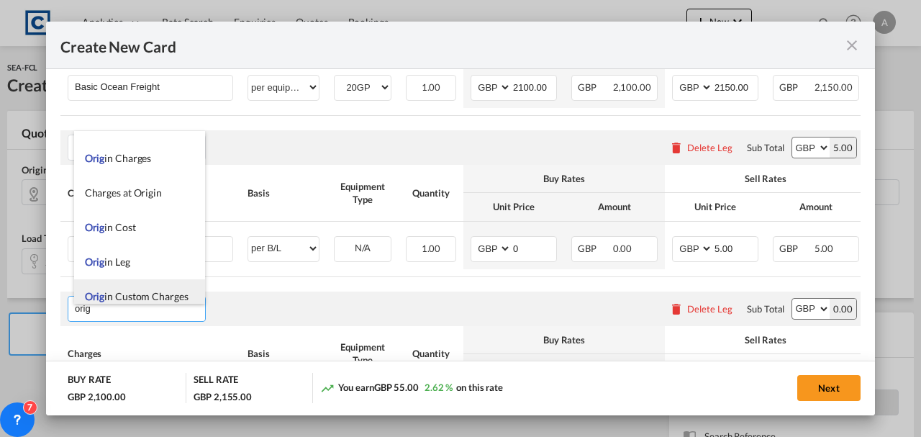
scroll to position [35, 0]
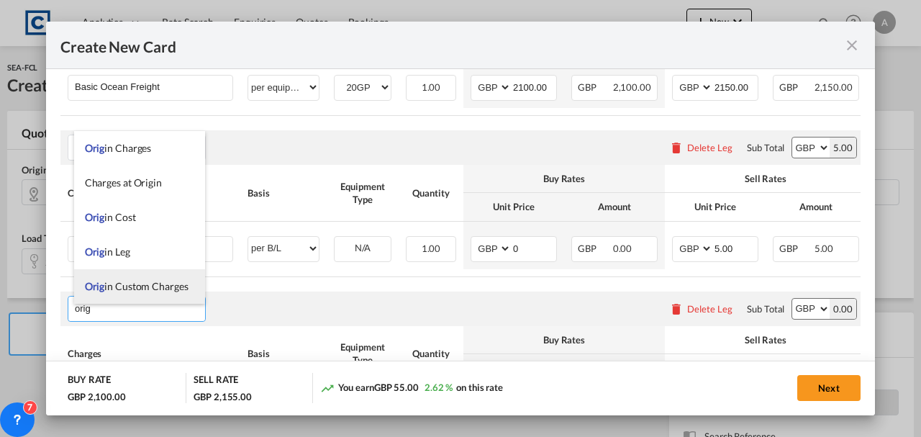
click at [121, 283] on span "Orig in Custom Charges" at bounding box center [137, 286] width 104 height 12
type input "Origin Custom Charges"
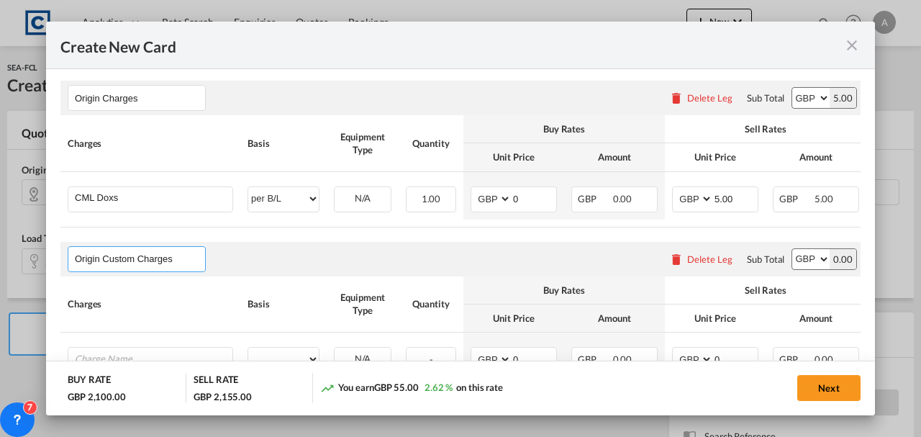
scroll to position [681, 0]
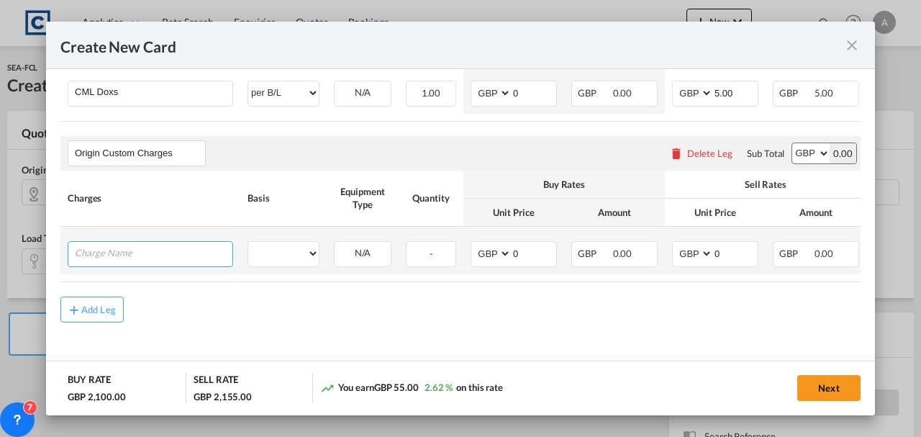
click at [118, 258] on input "Charge Name" at bounding box center [154, 253] width 158 height 22
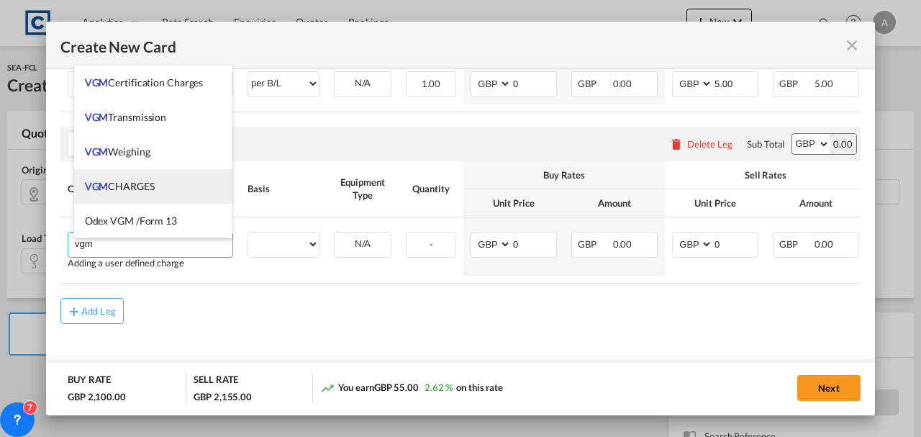
click at [125, 183] on span "VGM CHARGES" at bounding box center [120, 186] width 70 height 12
type input "VGM CHARGES"
select select "per container"
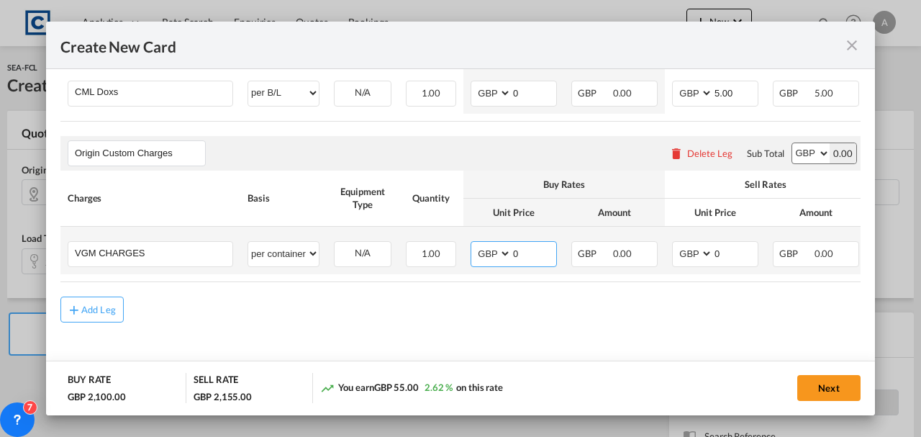
click at [543, 248] on input "0" at bounding box center [534, 253] width 45 height 22
type input "35.00"
click at [740, 254] on input "0" at bounding box center [735, 253] width 45 height 22
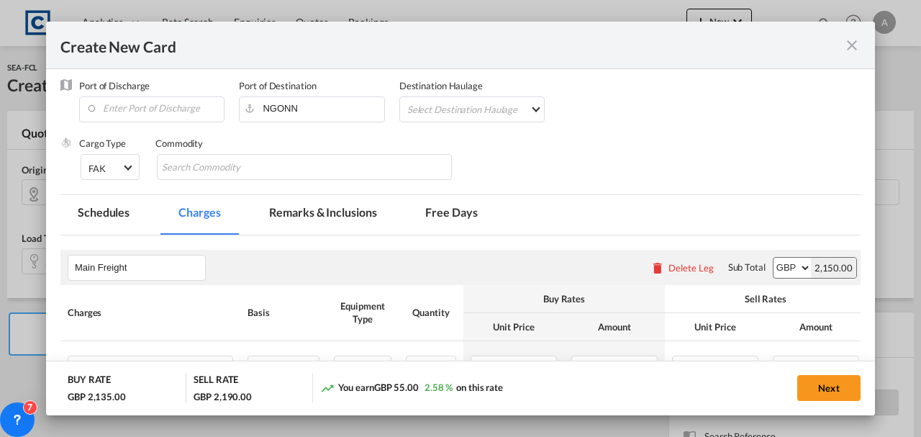
scroll to position [153, 0]
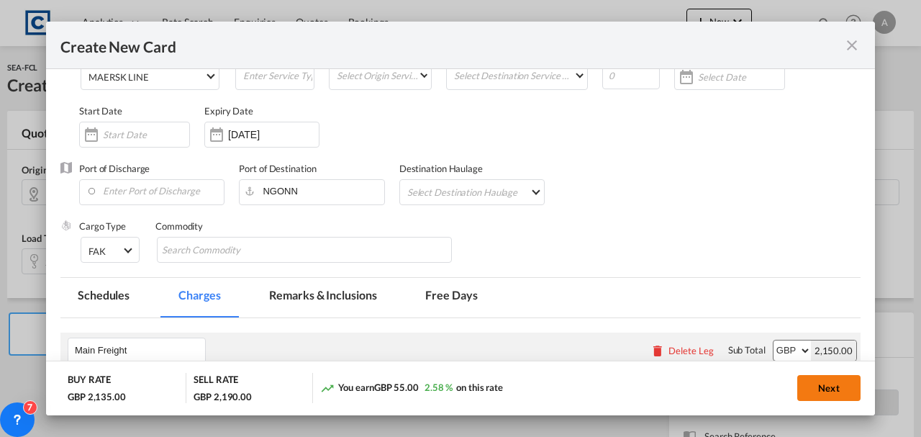
type input "35.00"
click at [823, 383] on button "Next" at bounding box center [828, 388] width 63 height 26
type input "2100"
type input "2150"
type input "5"
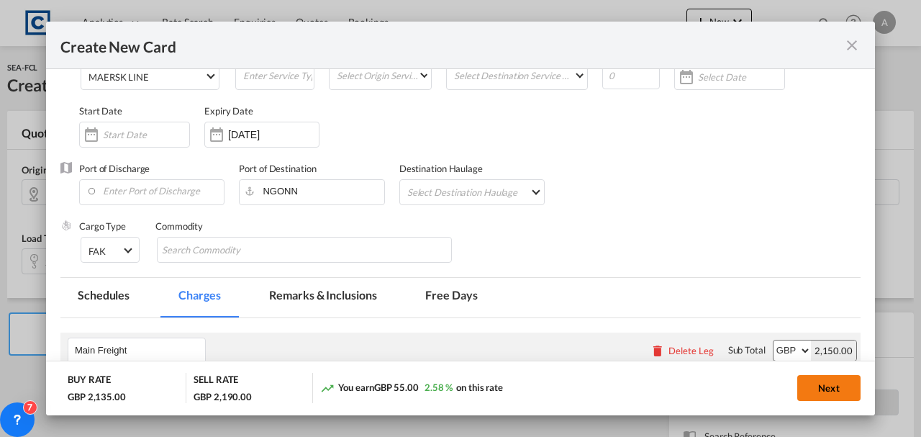
type input "35"
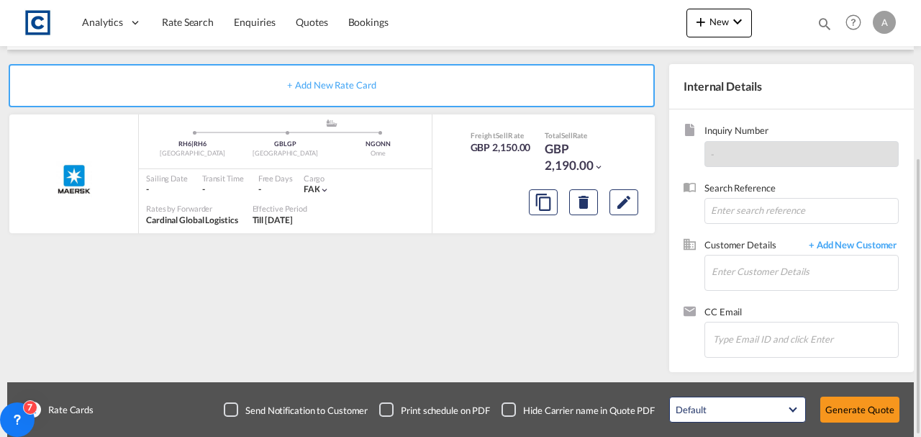
scroll to position [104, 0]
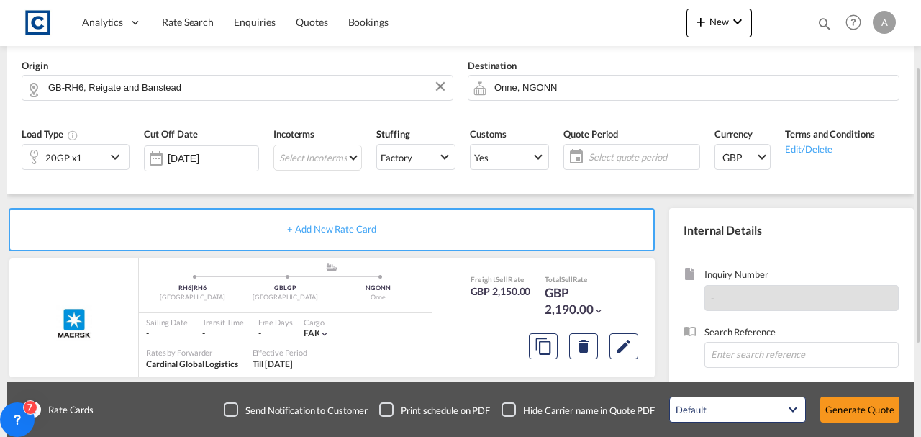
click at [646, 151] on span "Select quote period" at bounding box center [642, 156] width 107 height 13
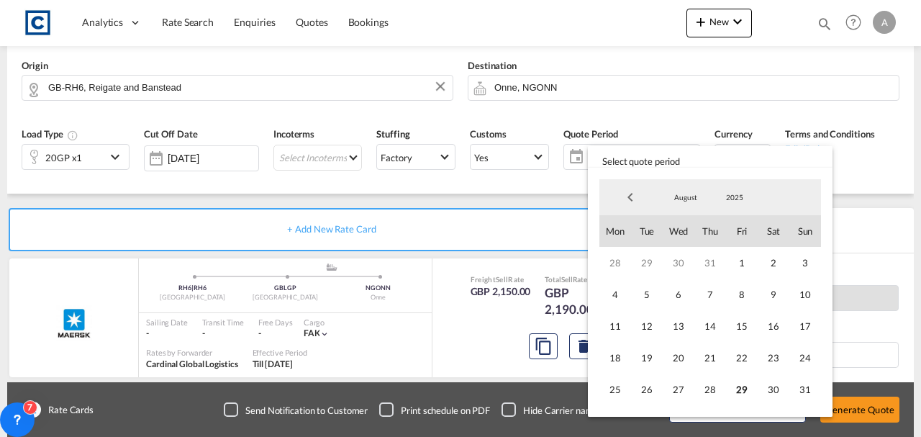
click at [682, 202] on md-select-value "August" at bounding box center [685, 197] width 49 height 22
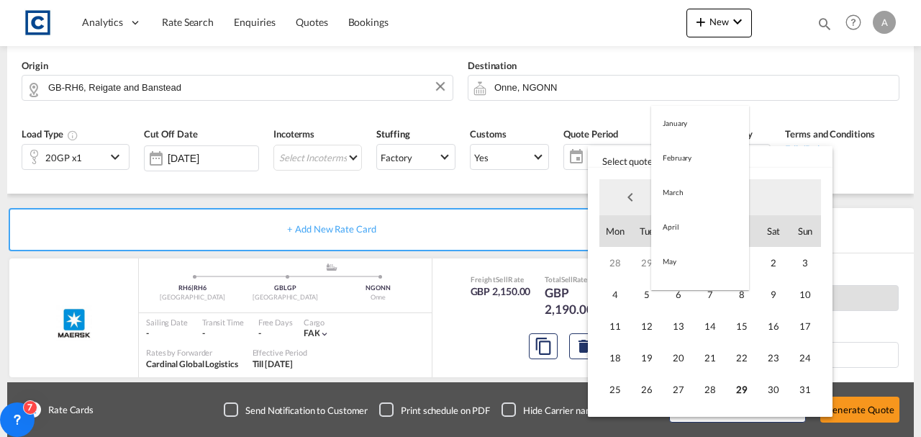
scroll to position [167, 0]
click at [679, 230] on md-option "September" at bounding box center [700, 232] width 98 height 35
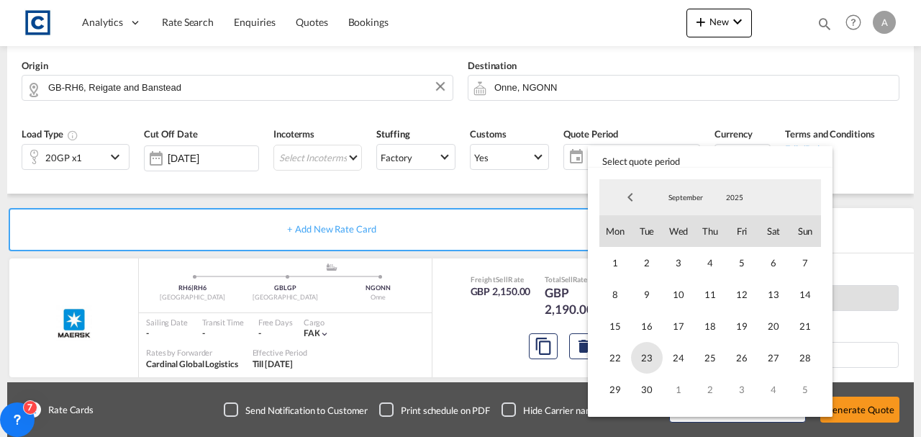
drag, startPoint x: 617, startPoint y: 262, endPoint x: 660, endPoint y: 361, distance: 107.6
click at [617, 262] on span "1" at bounding box center [615, 263] width 32 height 32
drag, startPoint x: 652, startPoint y: 385, endPoint x: 655, endPoint y: 334, distance: 51.2
click at [652, 386] on span "30" at bounding box center [647, 390] width 32 height 32
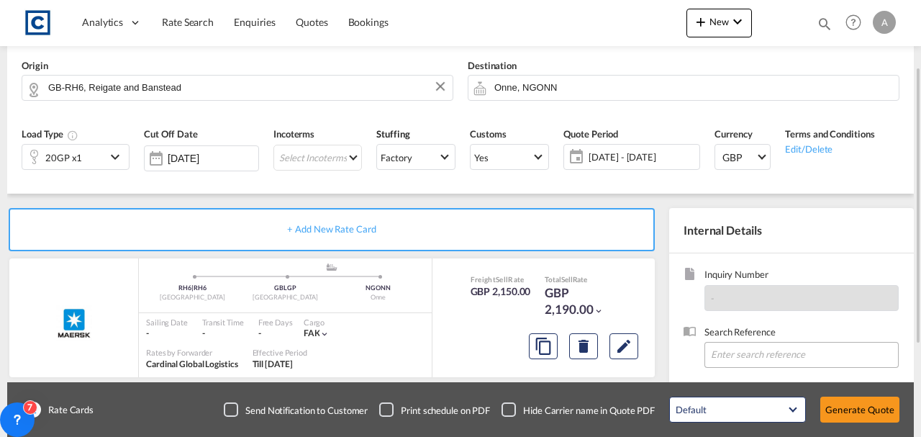
scroll to position [248, 0]
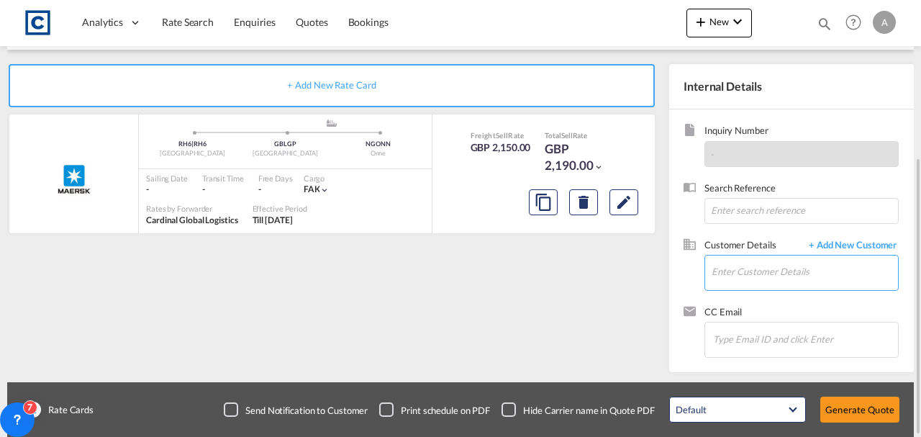
click at [738, 275] on input "Enter Customer Details" at bounding box center [805, 271] width 186 height 32
paste input "[PERSON_NAME][EMAIL_ADDRESS][DOMAIN_NAME]"
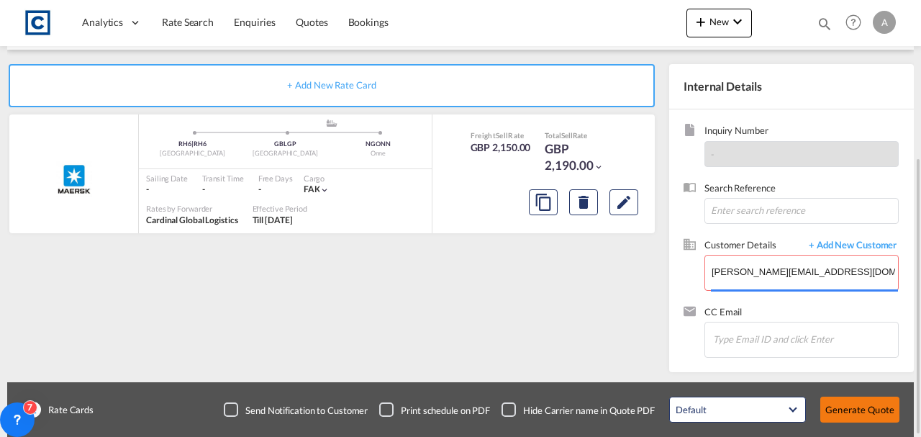
click at [846, 404] on button "Generate Quote" at bounding box center [859, 410] width 79 height 26
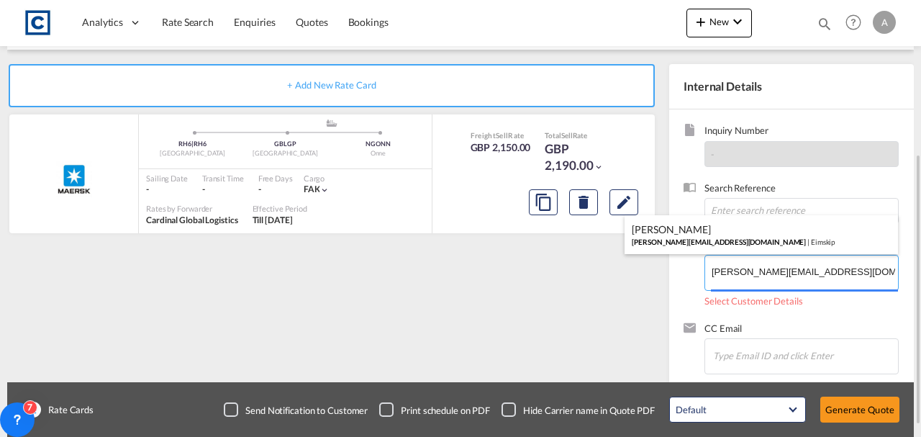
click at [766, 276] on body "Analytics Dashboard Rate Search Enquiries Quotes Bookings" at bounding box center [460, 218] width 921 height 437
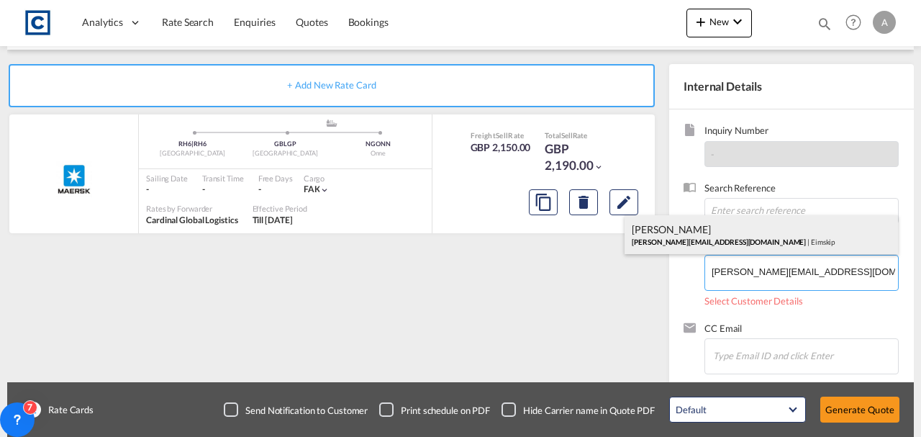
click at [749, 240] on div "[PERSON_NAME] [PERSON_NAME][EMAIL_ADDRESS][DOMAIN_NAME] | Eimskip" at bounding box center [761, 234] width 273 height 39
type input "Eimskip, [PERSON_NAME], [PERSON_NAME][EMAIL_ADDRESS][DOMAIN_NAME]"
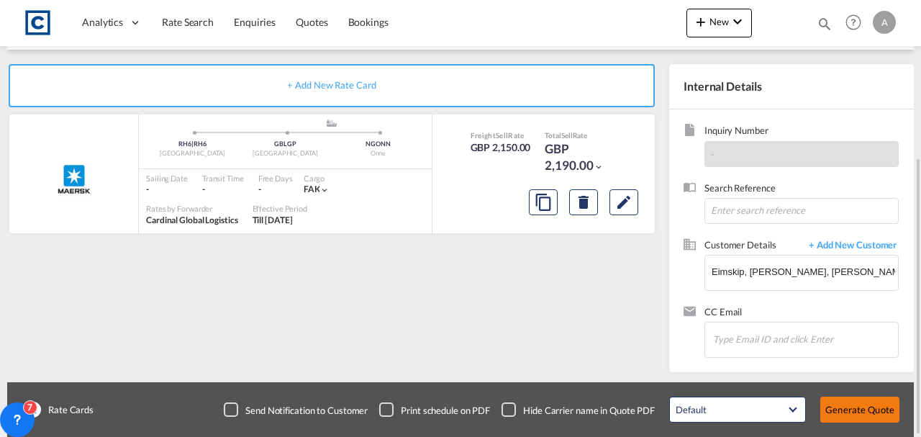
click at [842, 407] on button "Generate Quote" at bounding box center [859, 410] width 79 height 26
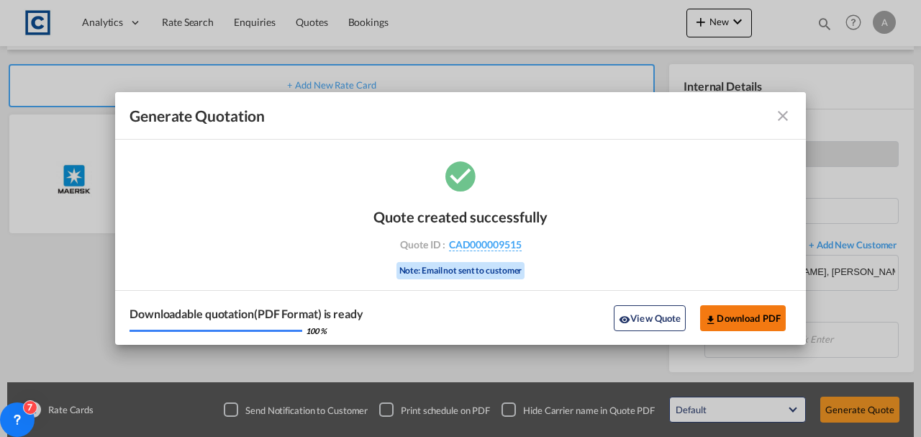
click at [721, 314] on button "Download PDF" at bounding box center [743, 318] width 86 height 26
